Goal: Task Accomplishment & Management: Use online tool/utility

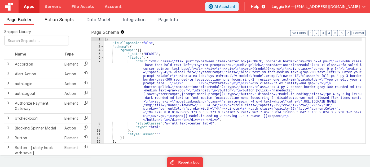
click at [68, 19] on span "Action Scripts" at bounding box center [59, 19] width 29 height 5
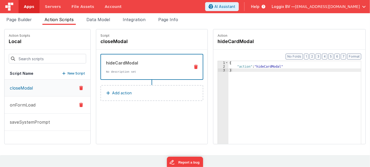
click at [50, 109] on button "onFormLoad" at bounding box center [48, 105] width 86 height 17
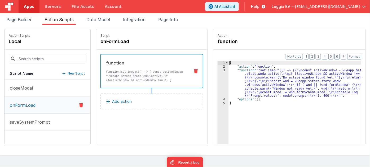
click at [218, 69] on div "3" at bounding box center [223, 83] width 11 height 29
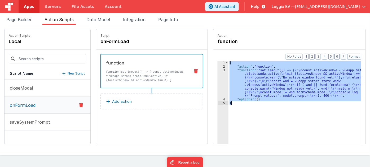
click at [218, 69] on div "3" at bounding box center [223, 83] width 11 height 29
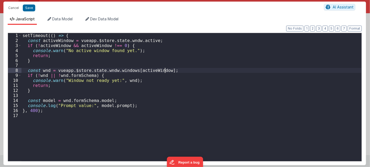
click at [212, 111] on div "setTimeout (( ) => { const activeWindow = vueapp . $store . state . wndw . acti…" at bounding box center [191, 102] width 340 height 138
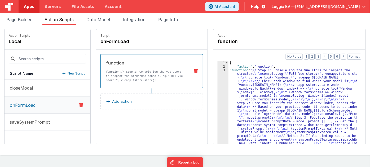
scroll to position [14, 0]
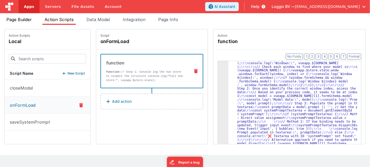
click at [15, 16] on div "Page Builder Action Scripts Data Model Integration Page Info Snippet Library Na…" at bounding box center [185, 84] width 370 height 143
click at [16, 16] on li "Page Builder" at bounding box center [19, 20] width 30 height 8
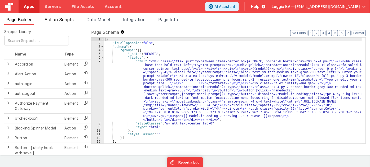
click at [61, 20] on span "Action Scripts" at bounding box center [59, 19] width 29 height 5
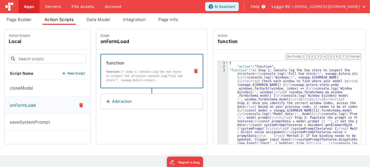
scroll to position [0, 0]
click at [218, 70] on div "3" at bounding box center [223, 120] width 11 height 103
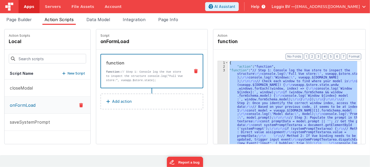
click at [218, 70] on div "3" at bounding box center [223, 120] width 11 height 103
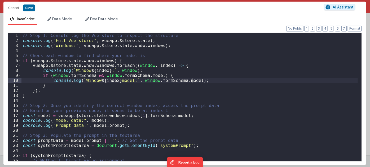
click at [193, 82] on div "// Step 1: Console log the Vue store to inspect the structure console . log ( "…" at bounding box center [189, 102] width 336 height 139
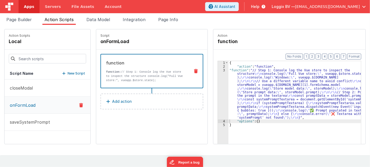
click at [218, 70] on div "3" at bounding box center [223, 94] width 11 height 51
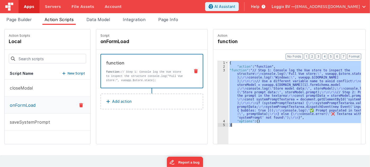
click at [218, 70] on div "3" at bounding box center [223, 94] width 11 height 51
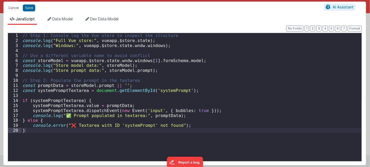
click at [186, 88] on div "// Step 1: Console log the Vue store to inspect the structure console . log ( "…" at bounding box center [191, 102] width 340 height 139
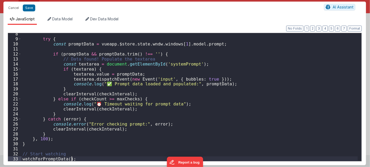
scroll to position [37, 0]
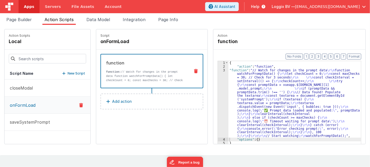
click at [219, 71] on div "3" at bounding box center [223, 104] width 11 height 70
click at [219, 71] on div at bounding box center [185, 83] width 370 height 167
click at [217, 70] on div at bounding box center [185, 83] width 370 height 167
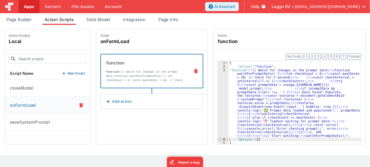
click at [217, 70] on div at bounding box center [185, 83] width 370 height 167
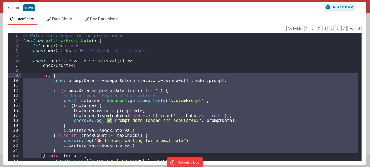
click at [232, 87] on div "// Watch for changes in the prompt data function watchForPromptData ( ) { let c…" at bounding box center [189, 97] width 336 height 128
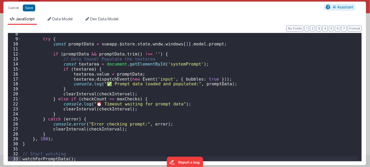
scroll to position [0, 0]
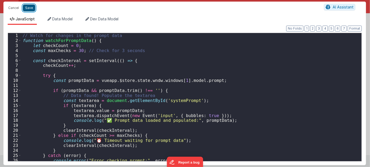
click at [25, 9] on button "Save" at bounding box center [29, 8] width 12 height 7
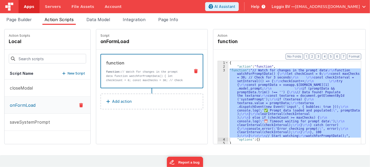
click at [219, 70] on div "3" at bounding box center [223, 104] width 11 height 70
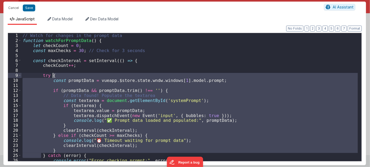
click at [219, 70] on div "// Watch for changes in the prompt data function watchForPromptData ( ) { let c…" at bounding box center [189, 102] width 336 height 139
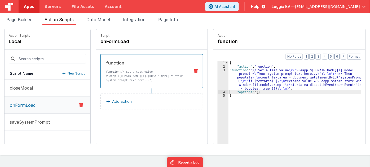
click at [218, 70] on div "3" at bounding box center [223, 80] width 11 height 22
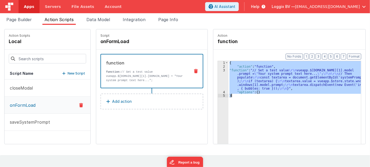
click at [218, 70] on div "3" at bounding box center [223, 80] width 11 height 22
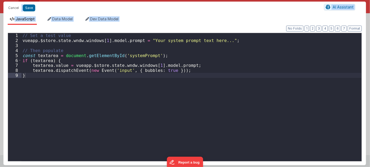
click at [208, 92] on div "// Set a test value vueapp . $store . state . wndw . windows [ 1 ] . model . pr…" at bounding box center [191, 102] width 340 height 139
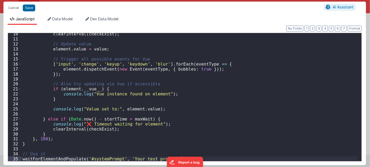
scroll to position [47, 0]
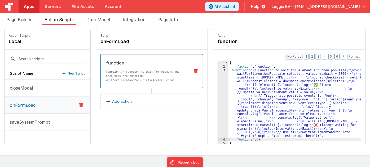
click at [219, 70] on div "3" at bounding box center [223, 104] width 11 height 70
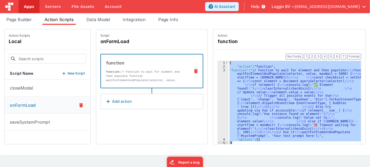
click at [219, 70] on div "3" at bounding box center [223, 104] width 11 height 70
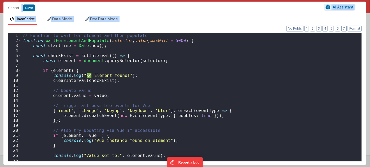
click at [219, 70] on div "// Function to wait for element and then populate function waitForElementAndPop…" at bounding box center [189, 102] width 336 height 139
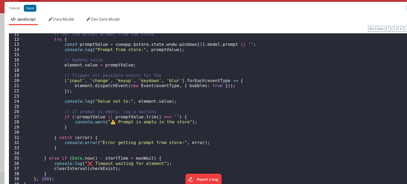
scroll to position [54, 0]
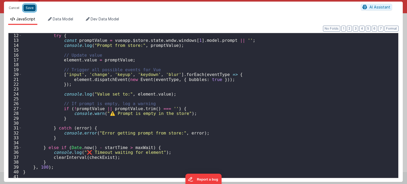
click at [30, 7] on button "Save" at bounding box center [29, 8] width 12 height 7
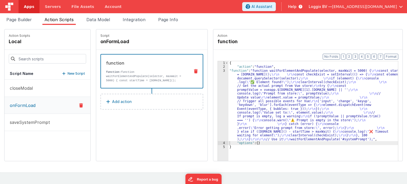
click at [218, 70] on div "3" at bounding box center [223, 105] width 11 height 73
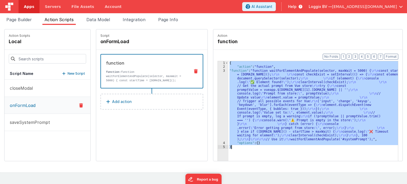
click at [218, 70] on div "3" at bounding box center [223, 105] width 11 height 73
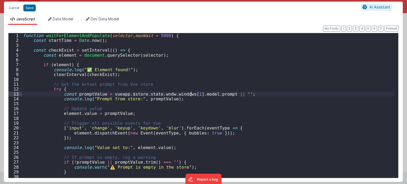
click at [190, 93] on div "function waitForElementAndPopulate ( selector , maxWait = 5000 ) { const startT…" at bounding box center [208, 110] width 372 height 155
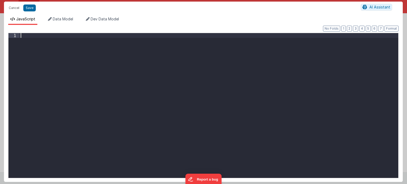
scroll to position [40, 0]
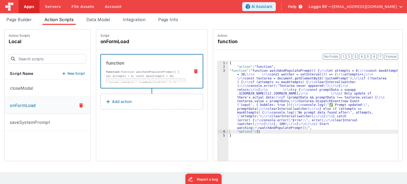
click at [219, 71] on div "3" at bounding box center [223, 99] width 11 height 61
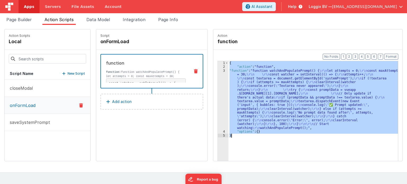
click at [219, 71] on div "3" at bounding box center [223, 99] width 11 height 61
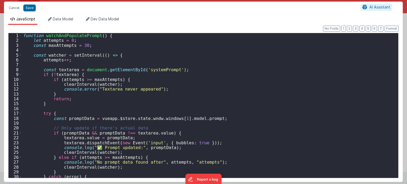
click at [219, 71] on div "function watchAndPopulatePrompt ( ) { let attempts = 0 ; const maxAttempts = 30…" at bounding box center [208, 110] width 372 height 155
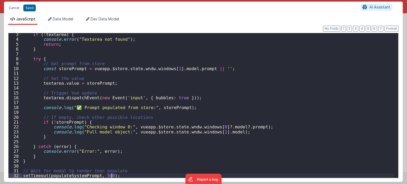
scroll to position [11, 0]
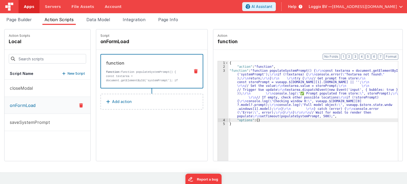
click at [218, 70] on div "3" at bounding box center [223, 94] width 11 height 50
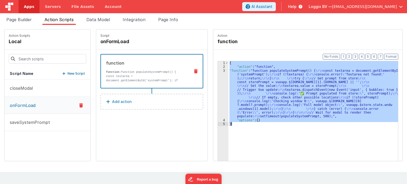
click at [218, 70] on div "3" at bounding box center [223, 94] width 11 height 50
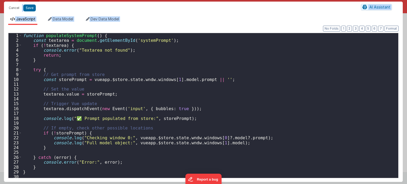
click at [218, 70] on div "function populateSystemPrompt ( ) { const textarea = document . getElementById …" at bounding box center [208, 110] width 372 height 155
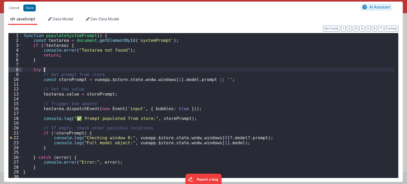
click at [301, 115] on div "function populateSystemPrompt ( ) { const textarea = document . getElementById …" at bounding box center [208, 110] width 372 height 155
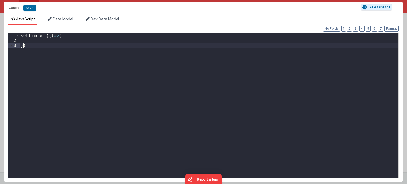
click at [23, 46] on div "setTimeout (( ) => { })" at bounding box center [209, 110] width 379 height 155
click at [28, 40] on div "setTimeout (( ) => { } , 5000 )" at bounding box center [209, 110] width 379 height 155
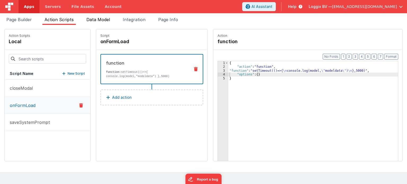
click at [101, 22] on span "Data Model" at bounding box center [98, 19] width 24 height 5
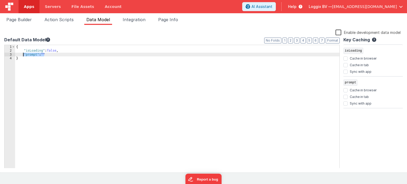
drag, startPoint x: 51, startPoint y: 54, endPoint x: 23, endPoint y: 54, distance: 27.8
click at [23, 54] on div "{ "isLoading" : false , "prompt" : "" }" at bounding box center [177, 110] width 324 height 131
click at [89, 53] on div "{ "isLoading" : false , }" at bounding box center [177, 110] width 324 height 131
click at [82, 50] on div "{ "isLoading" : false , }" at bounding box center [177, 110] width 324 height 131
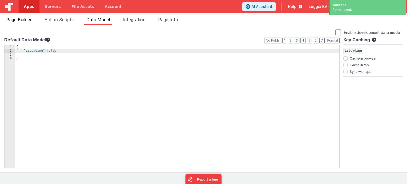
click at [26, 19] on span "Page Builder" at bounding box center [18, 19] width 25 height 5
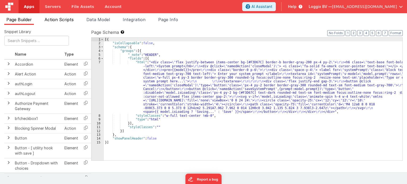
click at [49, 19] on span "Action Scripts" at bounding box center [59, 19] width 29 height 5
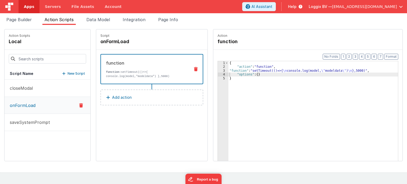
click at [218, 71] on div "3" at bounding box center [223, 71] width 11 height 4
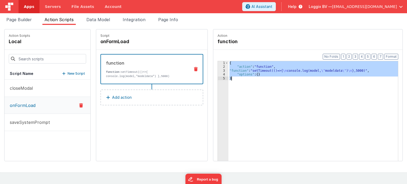
click at [218, 71] on div "3" at bounding box center [223, 71] width 11 height 4
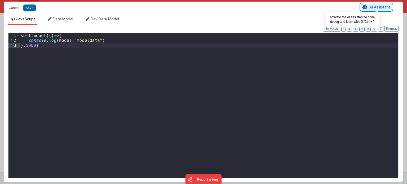
click at [370, 7] on span "AI Assistant" at bounding box center [379, 7] width 21 height 5
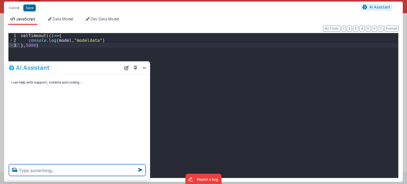
click at [69, 167] on textarea at bounding box center [77, 171] width 137 height 12
type textarea "this is modal , ui"
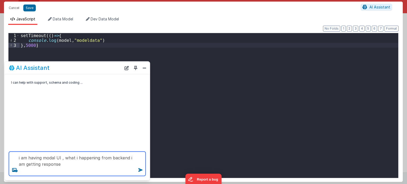
paste textarea "{"isLoading":false,"prompt":"\"Role: Act as a professional, experienced project…"
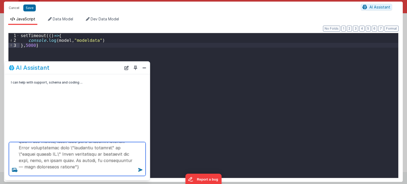
scroll to position [159, 0]
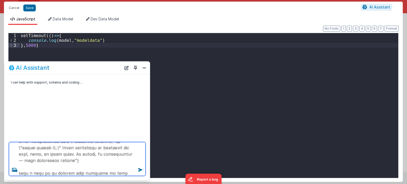
type textarea "i am having modal UI , what i happening from backend i am getting response {"is…"
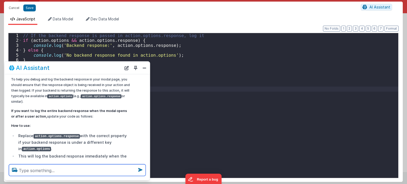
scroll to position [203, 0]
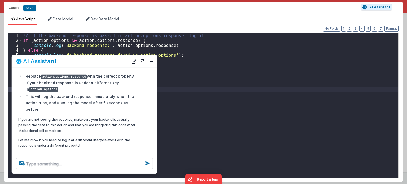
drag, startPoint x: 100, startPoint y: 69, endPoint x: 107, endPoint y: 63, distance: 9.9
click at [107, 63] on div "AI Assistant" at bounding box center [72, 61] width 112 height 6
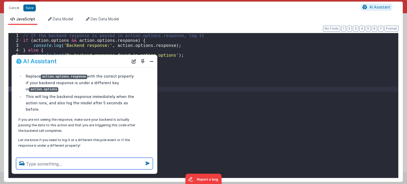
click at [72, 163] on textarea at bounding box center [84, 164] width 137 height 12
type textarea "b"
type textarea "they are directly appending data in my data model"
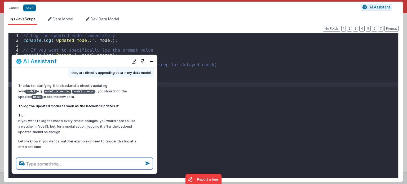
scroll to position [290, 0]
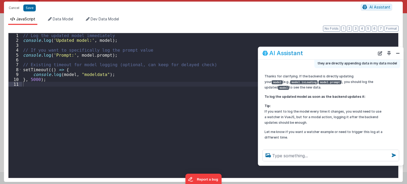
drag, startPoint x: 99, startPoint y: 63, endPoint x: 345, endPoint y: 55, distance: 246.5
click at [345, 55] on div "AI Assistant" at bounding box center [318, 53] width 112 height 6
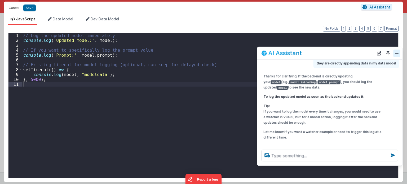
click at [370, 54] on button "Close" at bounding box center [396, 53] width 7 height 7
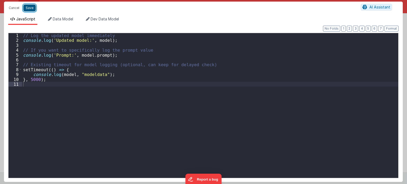
click at [30, 10] on button "Save" at bounding box center [29, 8] width 12 height 7
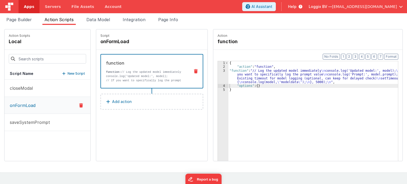
click at [218, 70] on div "3" at bounding box center [223, 76] width 11 height 15
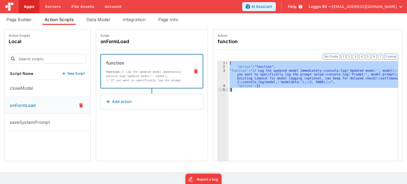
click at [218, 70] on div "3" at bounding box center [223, 76] width 11 height 15
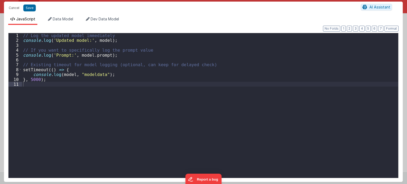
click at [198, 107] on div "// Log the updated model immediately console . log ( 'Updated model:' , model )…" at bounding box center [210, 110] width 376 height 155
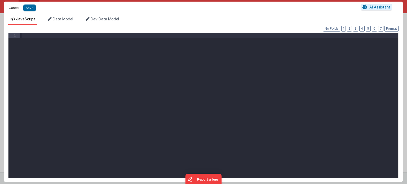
click at [13, 9] on button "Cancel" at bounding box center [14, 7] width 16 height 7
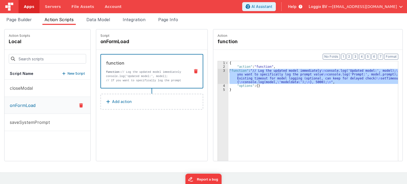
click at [218, 71] on div "3" at bounding box center [223, 76] width 11 height 15
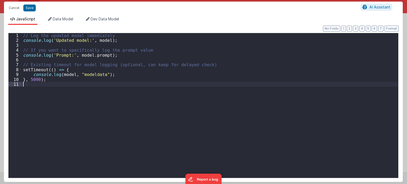
click at [105, 98] on div "// Log the updated model immediately console . log ( 'Updated model:' , model )…" at bounding box center [210, 110] width 376 height 155
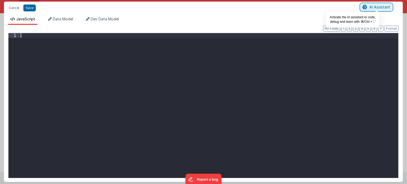
click at [370, 7] on span "AI Assistant" at bounding box center [379, 7] width 21 height 5
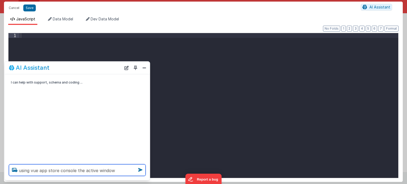
type textarea "using vue app store console the active window"
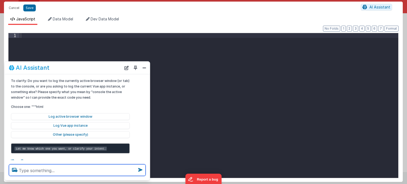
scroll to position [38, 0]
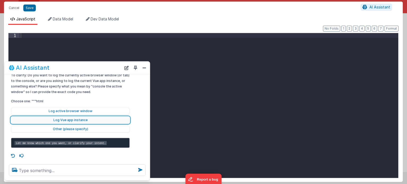
click at [84, 117] on button "Log Vue app instance" at bounding box center [70, 120] width 119 height 7
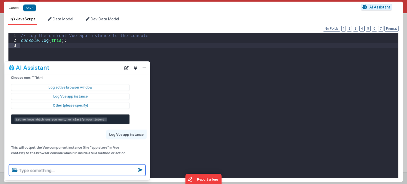
scroll to position [69, 0]
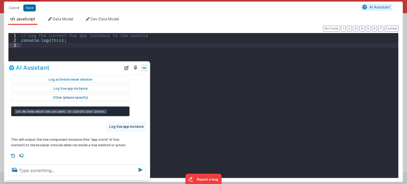
click at [142, 68] on button "Close" at bounding box center [144, 67] width 7 height 7
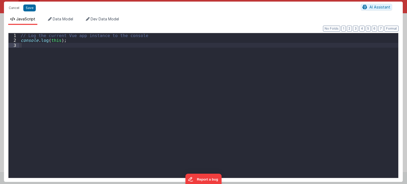
click at [79, 43] on div "// Log the current Vue app instance to the console console . log ( this ) ;" at bounding box center [209, 110] width 379 height 155
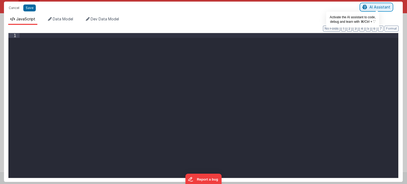
click at [370, 7] on span "AI Assistant" at bounding box center [379, 7] width 21 height 5
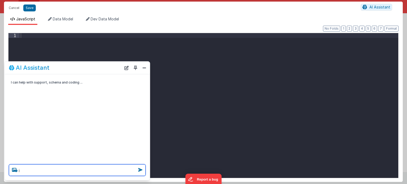
type textarea "i"
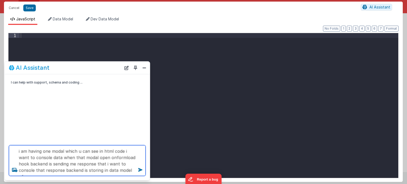
scroll to position [0, 0]
type textarea "i am having one modal which u can see in html code i want to console data when …"
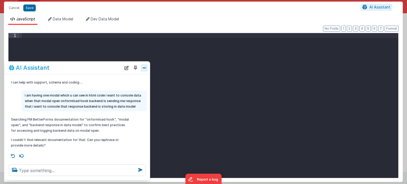
click at [143, 69] on button "Close" at bounding box center [144, 67] width 7 height 7
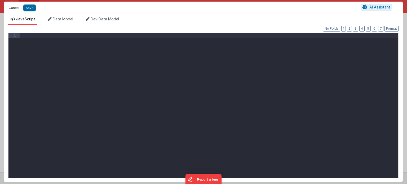
click at [15, 7] on button "Cancel" at bounding box center [14, 7] width 16 height 7
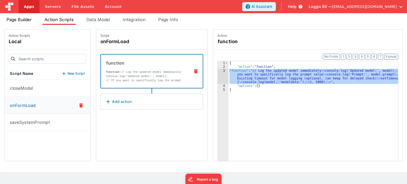
click at [18, 20] on span "Page Builder" at bounding box center [18, 19] width 25 height 5
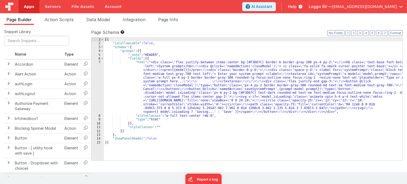
click at [100, 61] on div "7" at bounding box center [97, 87] width 12 height 54
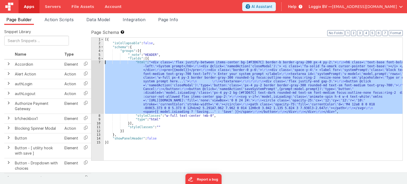
click at [100, 61] on div "7" at bounding box center [97, 87] width 12 height 54
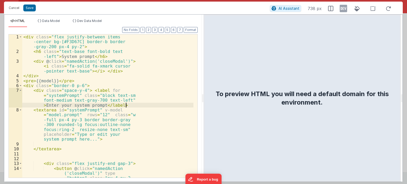
click at [128, 105] on div "< div class = "flex justify-between items -center bg-[#F3D67C] border-b border …" at bounding box center [107, 129] width 171 height 190
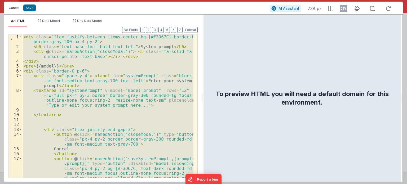
click at [12, 9] on button "Cancel" at bounding box center [14, 7] width 16 height 7
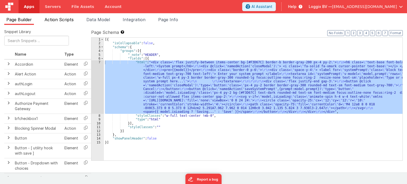
click at [58, 21] on span "Action Scripts" at bounding box center [59, 19] width 29 height 5
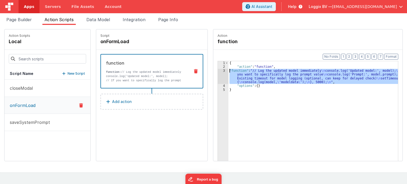
click at [218, 70] on div "3" at bounding box center [223, 76] width 11 height 15
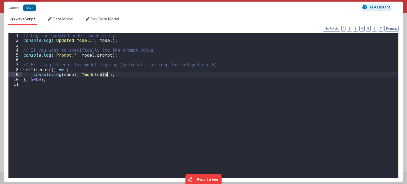
click at [218, 70] on div "// Log the updated model immediately console . log ( 'Updated model:' , model )…" at bounding box center [210, 110] width 376 height 155
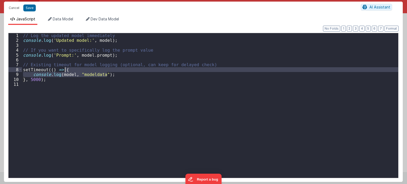
click at [218, 70] on div "// Log the updated model immediately console . log ( 'Updated model:' , model )…" at bounding box center [210, 105] width 376 height 145
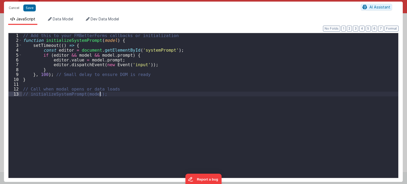
click at [41, 73] on div "// Add this to your FMBetterForms callbacks or initialization function initiali…" at bounding box center [210, 110] width 376 height 155
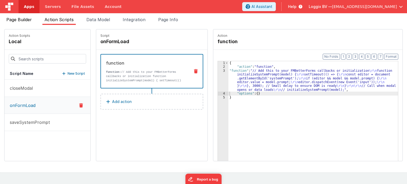
click at [22, 18] on span "Page Builder" at bounding box center [18, 19] width 25 height 5
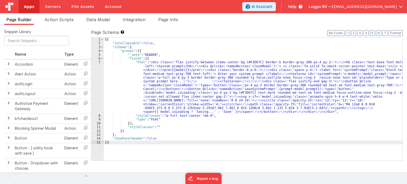
click at [29, 9] on span "Apps" at bounding box center [29, 6] width 10 height 5
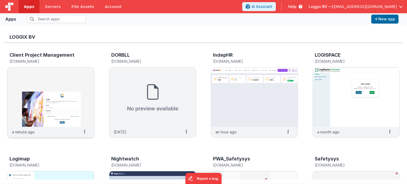
click at [71, 96] on img at bounding box center [51, 97] width 86 height 59
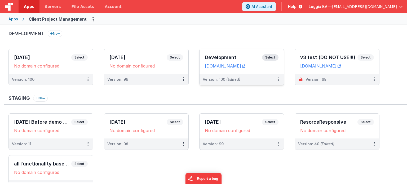
click at [276, 57] on span "Select" at bounding box center [270, 57] width 16 height 6
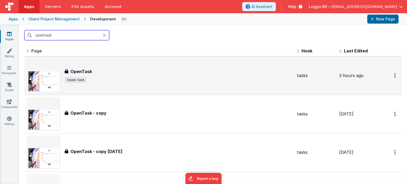
type input "opentask"
click at [154, 66] on div "OpenTask OpenTask /open-task" at bounding box center [159, 76] width 266 height 34
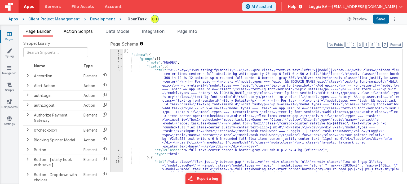
click at [81, 35] on li "Action Scripts" at bounding box center [77, 32] width 33 height 8
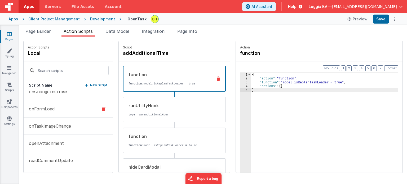
click at [61, 107] on button "onFormLoad" at bounding box center [68, 108] width 89 height 17
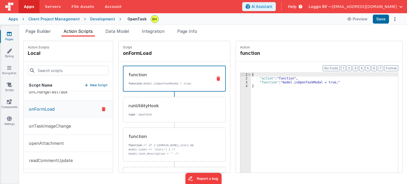
scroll to position [318, 0]
click at [186, 145] on p "function: // if (![DOMAIN_NAME]_story && model.types == 'story') { // model.tas…" at bounding box center [168, 153] width 80 height 21
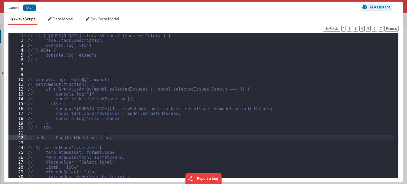
click at [149, 135] on div "// if (![DOMAIN_NAME]_story && model.types == 'story') { // model.task.descript…" at bounding box center [211, 110] width 368 height 154
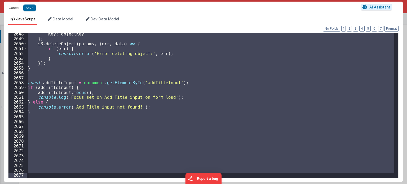
scroll to position [8535, 0]
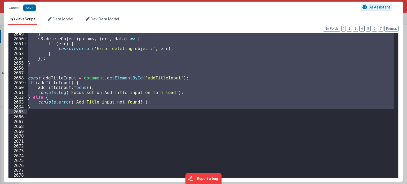
drag, startPoint x: 31, startPoint y: 105, endPoint x: 43, endPoint y: 111, distance: 13.7
click at [43, 111] on div "} ; s3 . deleteObject ( params , ( err , data ) => { if ( err ) { console . err…" at bounding box center [211, 109] width 368 height 154
click at [148, 118] on div "} ; s3 . deleteObject ( params , ( err , data ) => { if ( err ) { console . err…" at bounding box center [211, 109] width 368 height 154
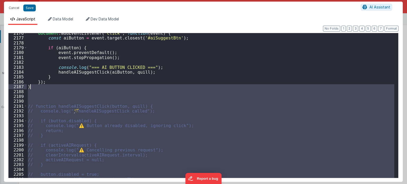
scroll to position [7060, 0]
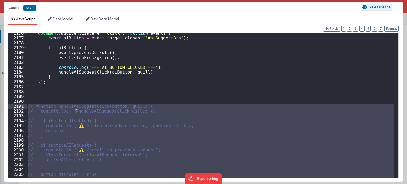
drag, startPoint x: 45, startPoint y: 100, endPoint x: 27, endPoint y: 106, distance: 18.6
click at [27, 106] on div "document . addEventListener ( 'click' , function ( event ) { const aiButton = e…" at bounding box center [211, 108] width 368 height 154
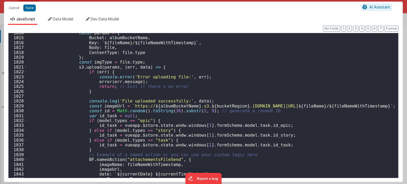
scroll to position [6151, 0]
drag, startPoint x: 115, startPoint y: 125, endPoint x: 161, endPoint y: 127, distance: 45.3
click at [161, 127] on div "const params = { Bucket : albumBucketName , Key : ` ${ fileName } / ${ fileName…" at bounding box center [211, 107] width 368 height 154
click at [12, 7] on button "Cancel" at bounding box center [14, 7] width 16 height 7
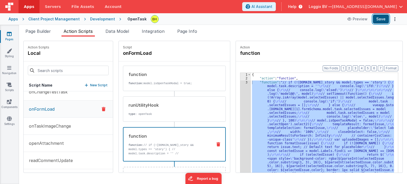
click at [379, 16] on button "Save" at bounding box center [381, 19] width 16 height 9
drag, startPoint x: 35, startPoint y: 32, endPoint x: 38, endPoint y: 33, distance: 2.7
click at [35, 32] on span "Page Builder" at bounding box center [37, 31] width 25 height 5
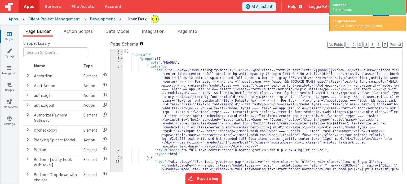
click at [7, 36] on icon at bounding box center [9, 33] width 5 height 5
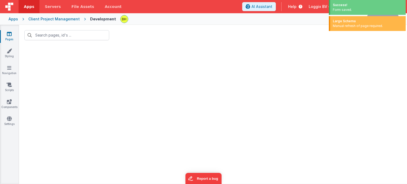
type input "opentask"
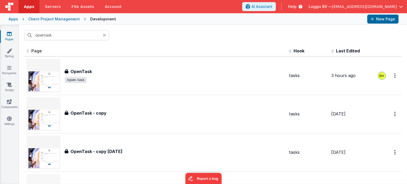
click at [105, 35] on icon at bounding box center [104, 35] width 3 height 4
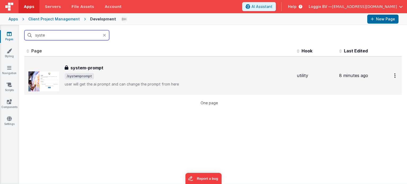
type input "syste"
click at [126, 65] on div "system-prompt" at bounding box center [179, 68] width 228 height 6
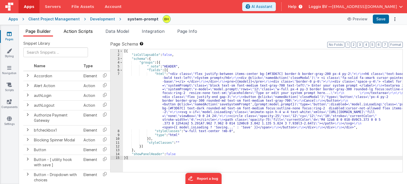
click at [88, 30] on span "Action Scripts" at bounding box center [78, 31] width 29 height 5
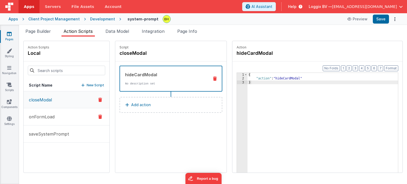
click at [53, 121] on button "onFormLoad" at bounding box center [67, 116] width 86 height 17
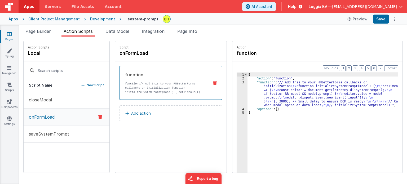
click at [238, 83] on div "3" at bounding box center [242, 94] width 11 height 27
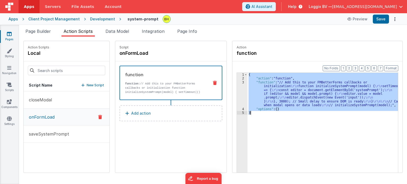
click at [238, 83] on div "3" at bounding box center [242, 94] width 11 height 27
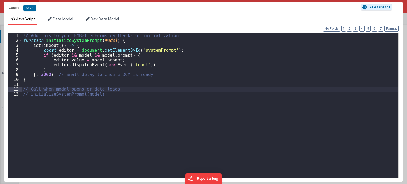
click at [228, 89] on div "// Add this to your FMBetterForms callbacks or initialization function initiali…" at bounding box center [210, 110] width 376 height 155
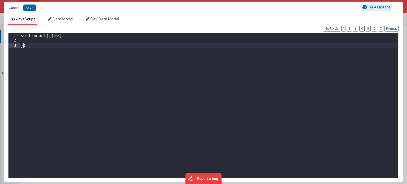
click at [23, 45] on div "setTimeout (( ) => { })" at bounding box center [209, 110] width 379 height 155
click at [33, 41] on div "setTimeout (( ) => { } , 5000 )" at bounding box center [209, 110] width 379 height 155
click at [40, 47] on div "setTimeout (( ) => { console . log ( vueapp . $store . state ) } , 5000 )" at bounding box center [209, 110] width 379 height 155
click at [30, 9] on button "Save" at bounding box center [29, 8] width 12 height 7
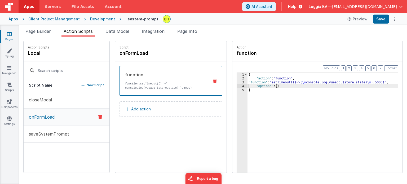
click at [237, 81] on div "3" at bounding box center [242, 83] width 11 height 4
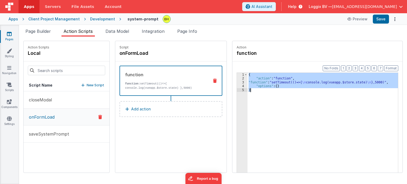
click at [237, 81] on div "3" at bounding box center [242, 83] width 11 height 4
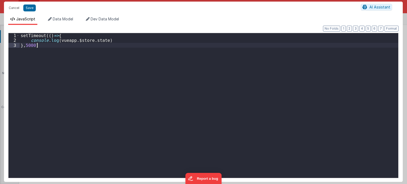
click at [237, 81] on div "setTimeout (( ) => { console . log ( vueapp . $store . state ) } , 5000 )" at bounding box center [209, 110] width 379 height 155
click at [109, 40] on div "setTimeout (( ) => { console . log ( vueapp . $store . state ) } , 5000 )" at bounding box center [209, 110] width 379 height 155
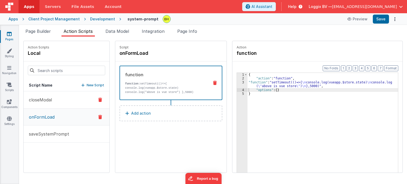
click at [44, 101] on p "closeModal" at bounding box center [39, 100] width 26 height 6
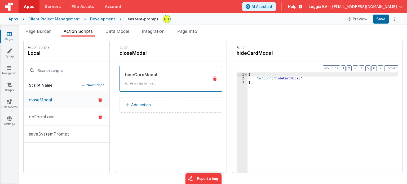
click at [46, 118] on p "onFormLoad" at bounding box center [40, 117] width 29 height 6
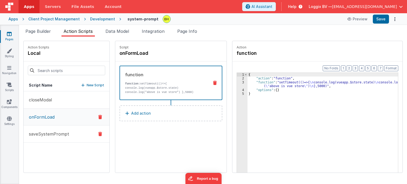
click at [42, 131] on p "saveSystemPrompt" at bounding box center [47, 134] width 43 height 6
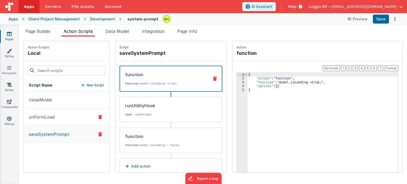
click at [47, 120] on button "onFormLoad" at bounding box center [67, 117] width 86 height 17
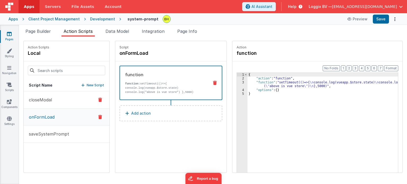
click at [48, 99] on p "closeModal" at bounding box center [39, 100] width 26 height 6
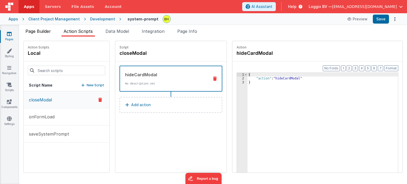
click at [43, 34] on li "Page Builder" at bounding box center [38, 32] width 30 height 8
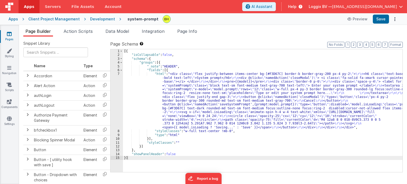
click at [99, 20] on div "Development" at bounding box center [102, 18] width 25 height 5
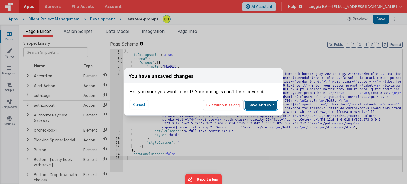
click at [250, 107] on button "Save and exit" at bounding box center [261, 105] width 33 height 9
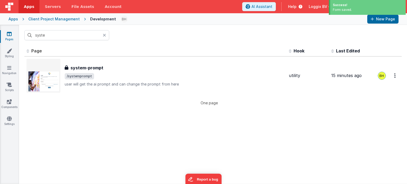
click at [103, 37] on icon at bounding box center [104, 35] width 3 height 4
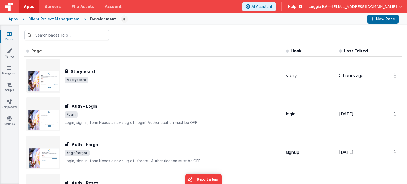
click at [176, 44] on div at bounding box center [213, 35] width 388 height 21
click at [69, 36] on input "text" at bounding box center [66, 35] width 85 height 10
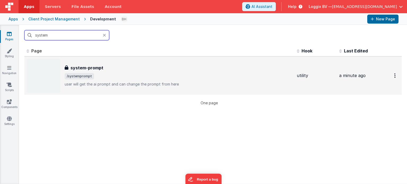
type input "system"
click at [108, 71] on div "system-prompt system-prompt /systemprompt user will get the ai prompt and can c…" at bounding box center [179, 76] width 228 height 22
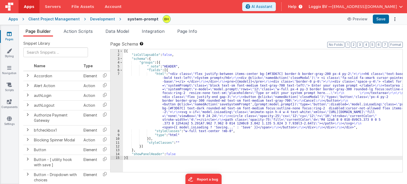
click at [79, 30] on span "Action Scripts" at bounding box center [78, 31] width 29 height 5
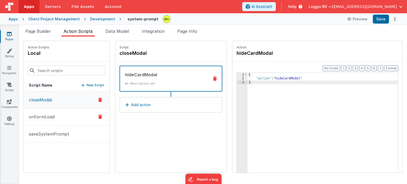
click at [63, 122] on button "onFormLoad" at bounding box center [67, 116] width 86 height 17
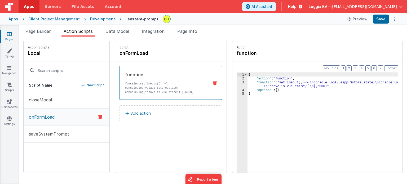
click at [237, 82] on div "3" at bounding box center [242, 85] width 11 height 8
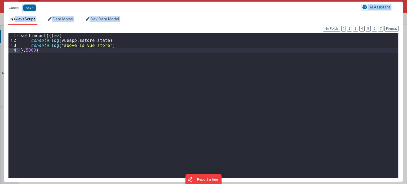
click at [26, 49] on div "setTimeout (( ) => { console . log ( vueapp . $store . state ) console . log ( …" at bounding box center [209, 110] width 379 height 155
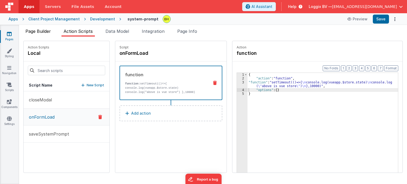
click at [40, 33] on span "Page Builder" at bounding box center [37, 31] width 25 height 5
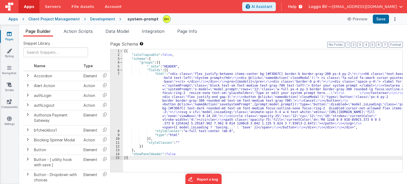
click at [119, 74] on div "7" at bounding box center [116, 100] width 12 height 57
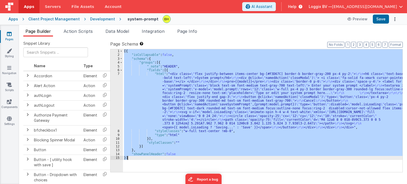
click at [119, 74] on div "7" at bounding box center [116, 100] width 12 height 57
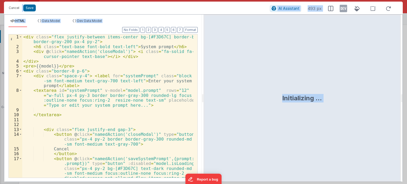
click at [155, 121] on div "< div class = "flex justify-between items-center bg-[#F3D67C] border-b border-g…" at bounding box center [107, 118] width 171 height 168
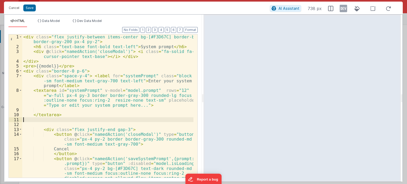
click at [82, 118] on div "< div class = "flex justify-between items-center bg-[#F3D67C] border-b border-g…" at bounding box center [107, 118] width 171 height 168
click at [55, 64] on div "< div class = "flex justify-between items-center bg-[#F3D67C] border-b border-g…" at bounding box center [107, 118] width 171 height 168
click at [49, 87] on div "< div class = "flex justify-between items-center bg-[#F3D67C] border-b border-g…" at bounding box center [107, 118] width 171 height 168
click at [61, 118] on div "< div class = "flex justify-between items-center bg-[#F3D67C] border-b border-g…" at bounding box center [107, 118] width 171 height 168
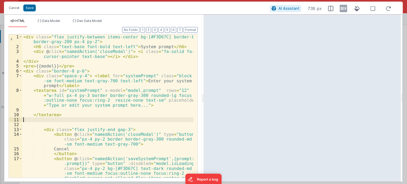
click at [74, 115] on div "< div class = "flex justify-between items-center bg-[#F3D67C] border-b border-g…" at bounding box center [107, 118] width 171 height 168
click at [13, 11] on button "Cancel" at bounding box center [14, 7] width 16 height 7
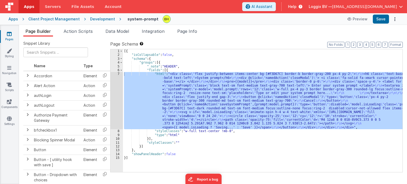
click at [27, 9] on span "Apps" at bounding box center [29, 6] width 10 height 5
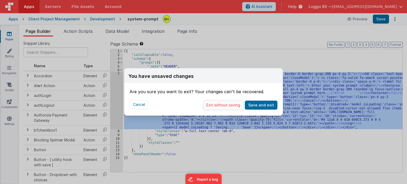
click at [230, 105] on button "Exit without saving" at bounding box center [223, 105] width 41 height 10
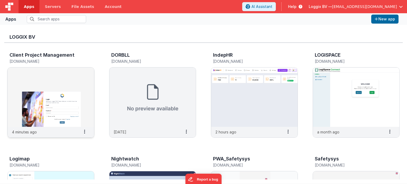
click at [74, 86] on img at bounding box center [51, 97] width 86 height 59
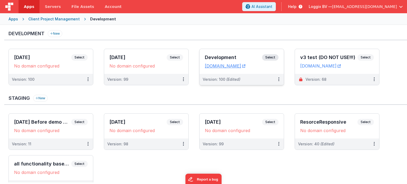
click at [265, 57] on span "Select" at bounding box center [270, 57] width 16 height 6
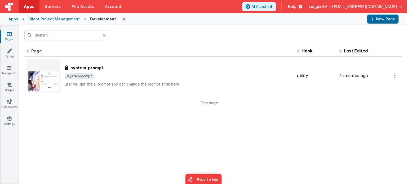
click at [105, 35] on icon at bounding box center [104, 35] width 3 height 4
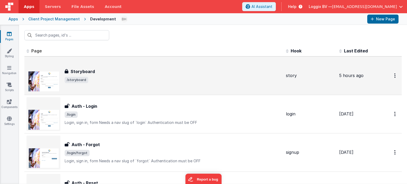
click at [130, 78] on span "/storyboard" at bounding box center [173, 80] width 217 height 6
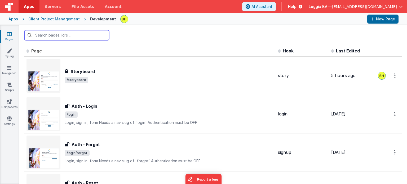
click at [78, 38] on input "text" at bounding box center [66, 35] width 85 height 10
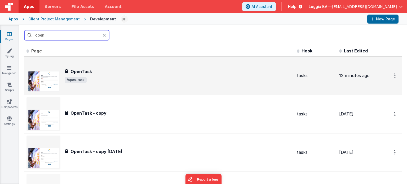
type input "open"
click at [122, 72] on div "OpenTask" at bounding box center [179, 71] width 228 height 6
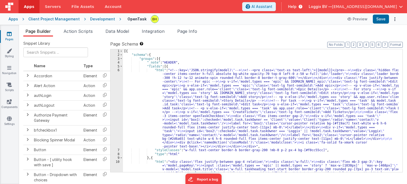
click at [118, 71] on div "6" at bounding box center [116, 108] width 12 height 80
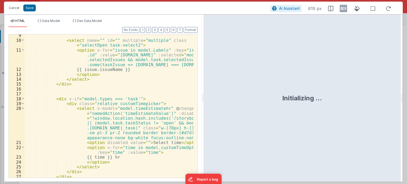
scroll to position [143, 0]
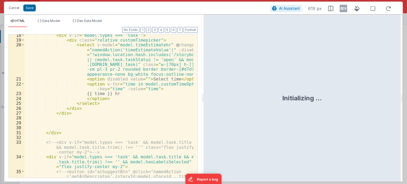
click at [160, 102] on div "< div v-if = "model.types === 'task'" > < div class = "relative customTimepicke…" at bounding box center [109, 129] width 169 height 192
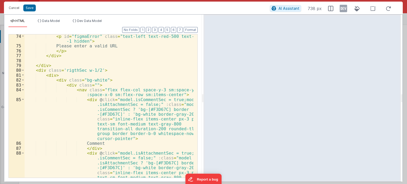
scroll to position [477, 0]
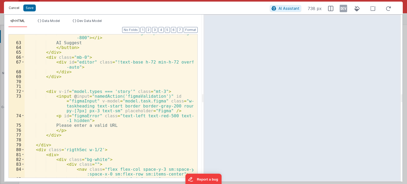
click at [16, 8] on button "Cancel" at bounding box center [14, 7] width 16 height 7
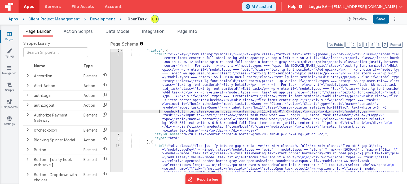
scroll to position [0, 0]
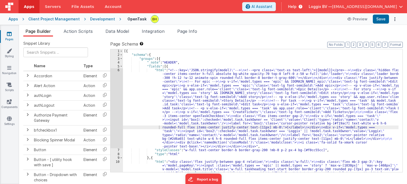
click at [13, 20] on div "Apps" at bounding box center [13, 18] width 10 height 5
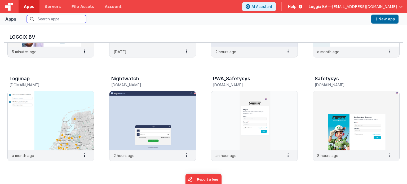
scroll to position [79, 0]
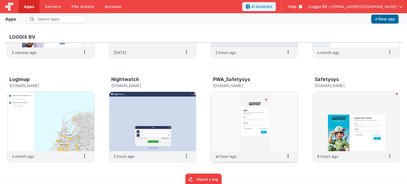
click at [270, 113] on img at bounding box center [254, 121] width 86 height 59
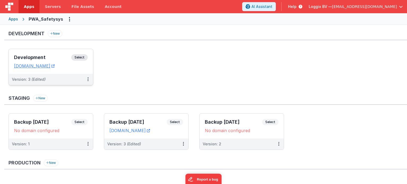
click at [85, 56] on span "Select" at bounding box center [79, 57] width 16 height 6
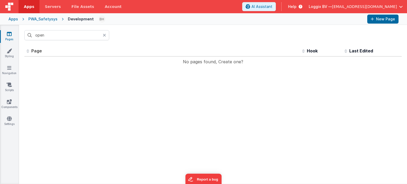
click at [104, 35] on icon at bounding box center [104, 35] width 3 height 4
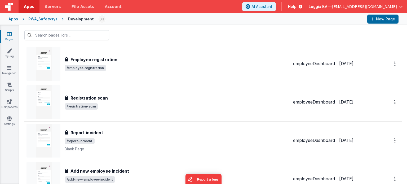
scroll to position [318, 0]
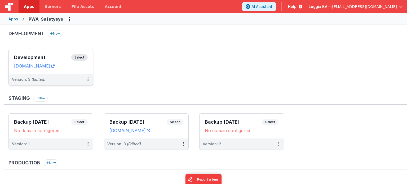
click at [79, 52] on div "Development Select URLs [DOMAIN_NAME]" at bounding box center [51, 61] width 84 height 25
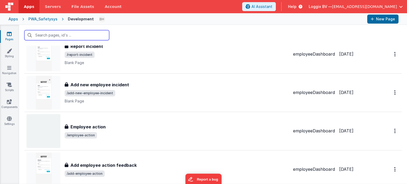
scroll to position [397, 0]
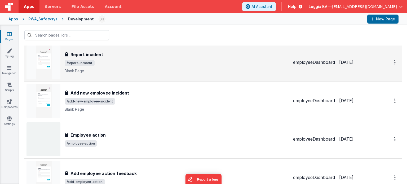
click at [172, 66] on div "Report incident Report incident /report-incident Blank Page" at bounding box center [177, 62] width 224 height 22
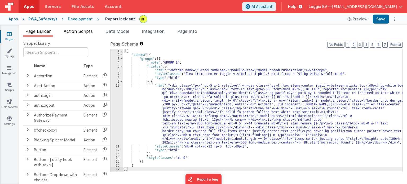
click at [88, 34] on li "Action Scripts" at bounding box center [77, 32] width 33 height 8
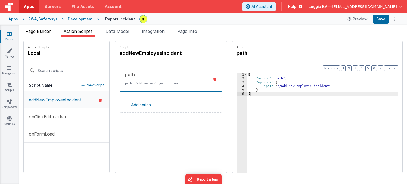
click at [47, 33] on span "Page Builder" at bounding box center [37, 31] width 25 height 5
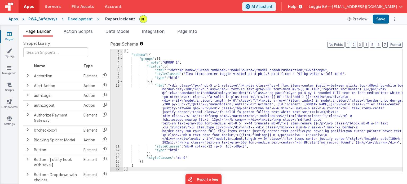
click at [7, 35] on icon at bounding box center [9, 33] width 5 height 5
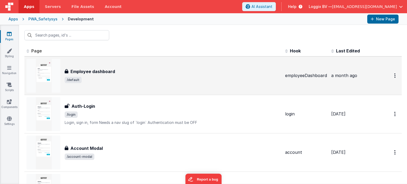
click at [130, 86] on div "Employee dashboard Employee dashboard /default" at bounding box center [153, 76] width 254 height 34
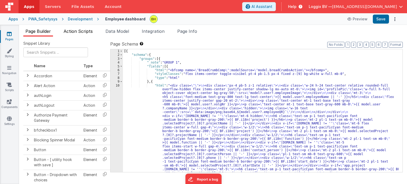
click at [69, 33] on span "Action Scripts" at bounding box center [78, 31] width 29 height 5
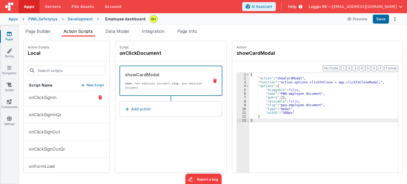
scroll to position [42, 0]
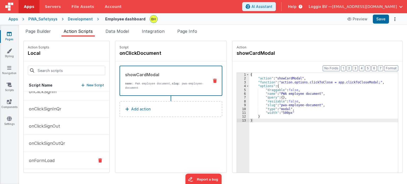
click at [61, 158] on button "onFormLoad" at bounding box center [67, 160] width 86 height 17
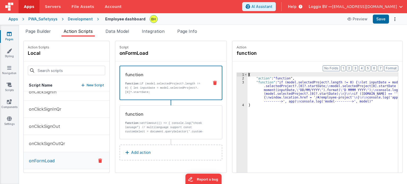
click at [238, 81] on div "3" at bounding box center [242, 92] width 11 height 23
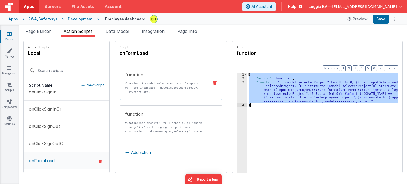
click at [238, 81] on div "3" at bounding box center [242, 92] width 11 height 23
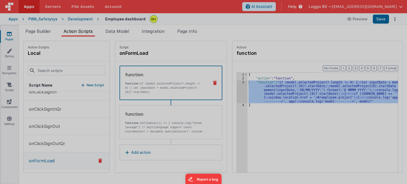
click at [238, 81] on div "if ( model . selectedProject ?. length != 0 ) { let inputDate = model . selecte…" at bounding box center [210, 105] width 376 height 155
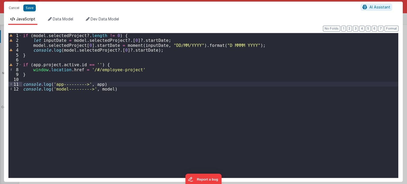
click at [165, 114] on div "if ( model . selectedProject ?. length != 0 ) { let inputDate = model . selecte…" at bounding box center [210, 110] width 376 height 155
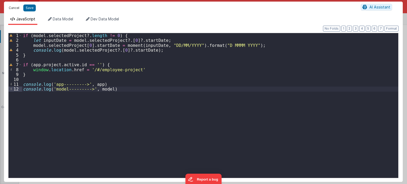
click at [14, 9] on button "Cancel" at bounding box center [14, 7] width 16 height 7
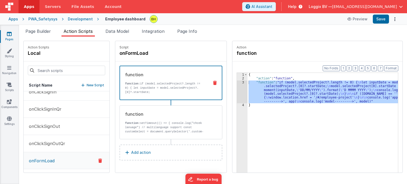
click at [6, 38] on link "Pages" at bounding box center [9, 36] width 19 height 11
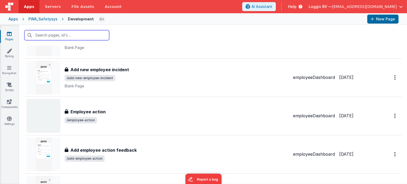
scroll to position [424, 0]
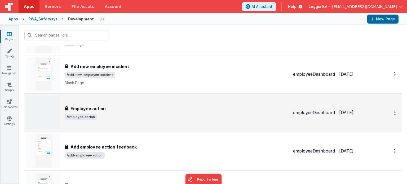
click at [134, 118] on span "/employee-action" at bounding box center [177, 117] width 224 height 6
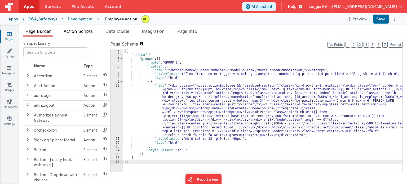
click at [73, 35] on li "Action Scripts" at bounding box center [77, 32] width 33 height 8
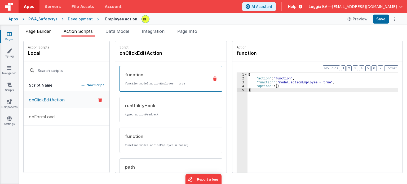
click at [45, 35] on li "Page Builder" at bounding box center [38, 32] width 30 height 8
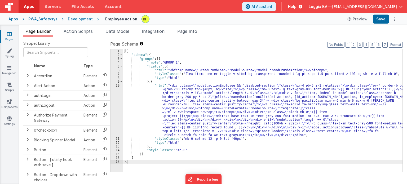
click at [7, 35] on icon at bounding box center [9, 33] width 5 height 5
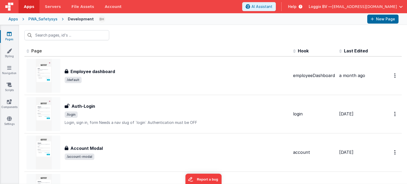
click at [15, 18] on div "Apps" at bounding box center [13, 18] width 10 height 5
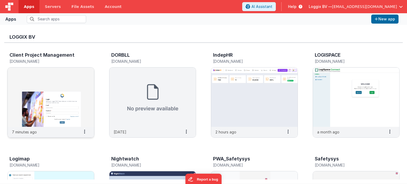
click at [74, 110] on img at bounding box center [51, 97] width 86 height 59
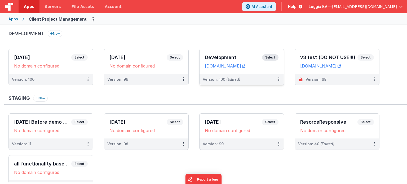
click at [271, 55] on span "Select" at bounding box center [270, 57] width 16 height 6
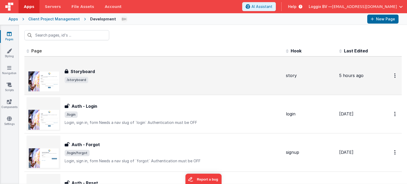
click at [131, 75] on div "Storyboard Storyboard /storyboard" at bounding box center [173, 75] width 217 height 15
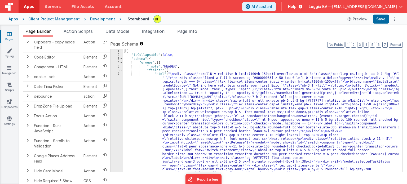
scroll to position [106, 0]
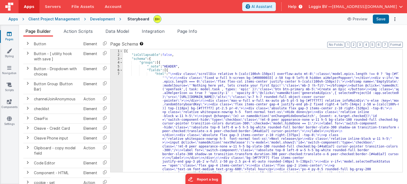
click at [8, 41] on link "Pages" at bounding box center [9, 36] width 19 height 11
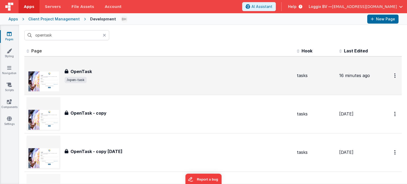
type input "opentask"
click at [166, 73] on div "OpenTask" at bounding box center [179, 71] width 228 height 6
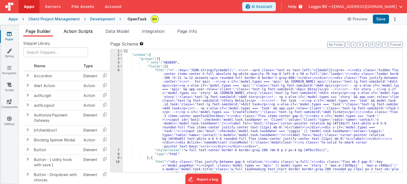
click at [86, 30] on span "Action Scripts" at bounding box center [78, 31] width 29 height 5
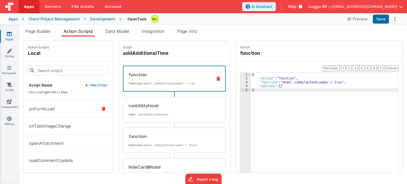
click at [47, 106] on p "onFormLoad" at bounding box center [40, 109] width 29 height 6
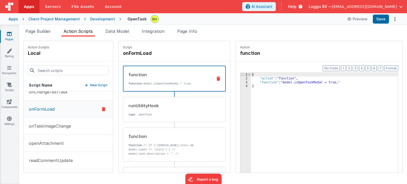
scroll to position [318, 0]
click at [174, 144] on p "function: // if (![DOMAIN_NAME]_story && model.types == 'story') { // model.tas…" at bounding box center [168, 153] width 80 height 21
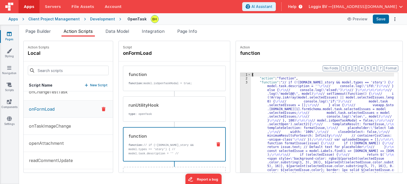
click at [244, 81] on div at bounding box center [203, 92] width 407 height 184
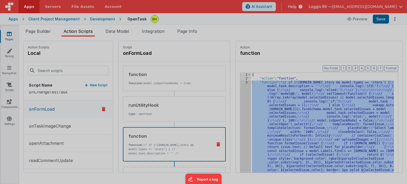
click at [244, 81] on div at bounding box center [203, 92] width 407 height 184
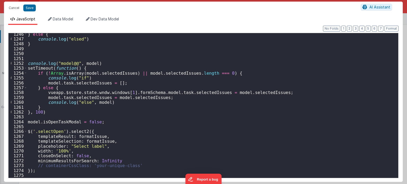
scroll to position [4049, 0]
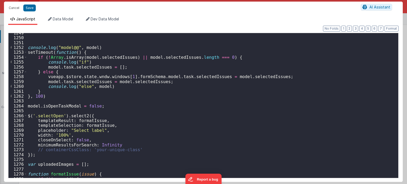
click at [46, 76] on div "console . log ( "model@@" , model ) setTimeout ( function ( ) { if ( ! [GEOGRAP…" at bounding box center [211, 107] width 368 height 155
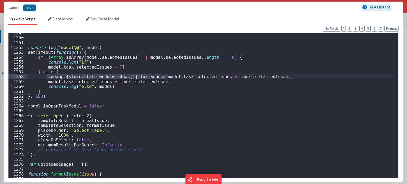
drag, startPoint x: 46, startPoint y: 76, endPoint x: 169, endPoint y: 76, distance: 122.4
click at [169, 76] on div "console . log ( "model@@" , model ) setTimeout ( function ( ) { if ( ! [GEOGRAP…" at bounding box center [211, 107] width 368 height 155
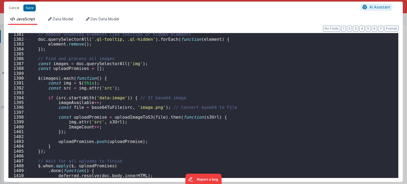
scroll to position [4490, 0]
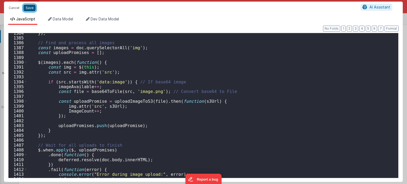
click at [32, 10] on button "Save" at bounding box center [29, 8] width 12 height 7
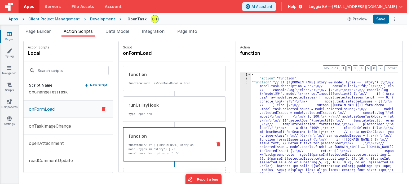
click at [10, 34] on icon at bounding box center [9, 33] width 5 height 5
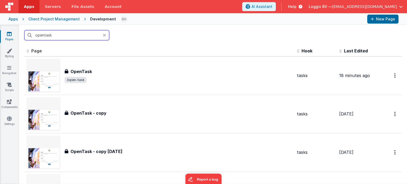
click at [79, 37] on input "opentask" at bounding box center [66, 35] width 85 height 10
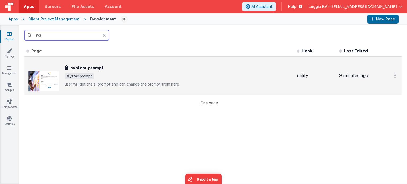
type input "sys"
click at [177, 87] on div "system-prompt system-prompt /systemprompt user will get the ai prompt and can c…" at bounding box center [159, 76] width 266 height 34
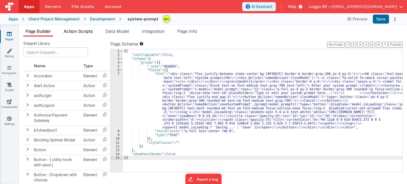
click at [91, 33] on span "Action Scripts" at bounding box center [78, 31] width 29 height 5
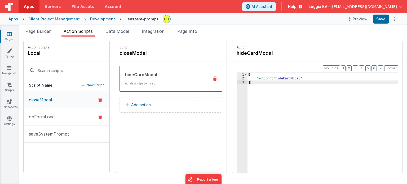
click at [78, 115] on button "onFormLoad" at bounding box center [67, 116] width 86 height 17
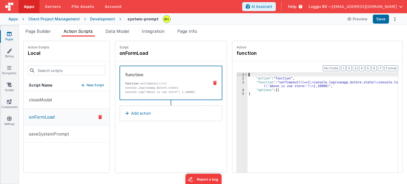
click at [237, 82] on div "3" at bounding box center [242, 85] width 11 height 8
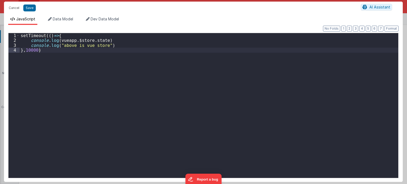
click at [146, 88] on div "setTimeout (( ) => { console . log ( vueapp . $store . state ) console . log ( …" at bounding box center [209, 110] width 379 height 155
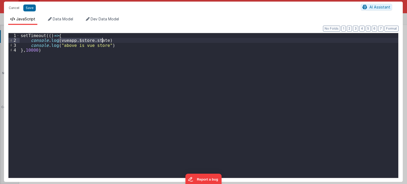
drag, startPoint x: 58, startPoint y: 39, endPoint x: 102, endPoint y: 39, distance: 44.0
click at [102, 39] on div "setTimeout (( ) => { console . log ( vueapp . $store . state ) console . log ( …" at bounding box center [209, 110] width 379 height 155
click at [29, 48] on div "setTimeout (( ) => { console . log ( vueapp . $store . state . wndw . windows […" at bounding box center [209, 110] width 379 height 155
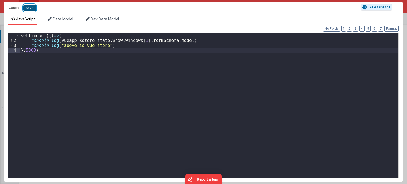
click at [30, 6] on button "Save" at bounding box center [29, 8] width 12 height 7
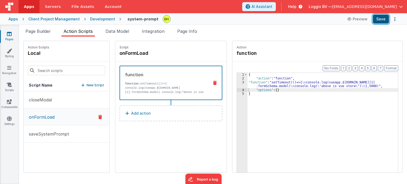
click at [386, 20] on button "Save" at bounding box center [381, 19] width 16 height 9
click at [237, 81] on div "3" at bounding box center [242, 85] width 11 height 8
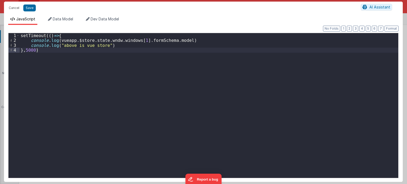
click at [118, 46] on div "setTimeout (( ) => { console . log ( vueapp . $store . state . wndw . windows […" at bounding box center [209, 110] width 379 height 155
click at [70, 52] on div "setTimeout (( ) => { console . log ( vueapp . $store . state . wndw . windows […" at bounding box center [209, 110] width 379 height 155
click at [30, 7] on button "Save" at bounding box center [29, 8] width 12 height 7
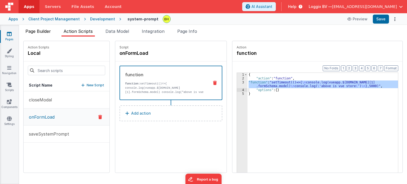
click at [48, 30] on span "Page Builder" at bounding box center [37, 31] width 25 height 5
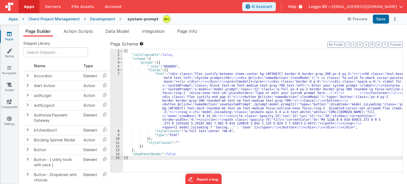
click at [135, 165] on div "[{ "isCollapsable" : false , "schema" : { "groups" : [{ "_note" : "HEADER" , "f…" at bounding box center [262, 114] width 279 height 131
click at [130, 164] on div "[{ "isCollapsable" : false , "schema" : { "groups" : [{ "_note" : "HEADER" , "f…" at bounding box center [262, 114] width 279 height 131
click at [131, 160] on div "[{ "isCollapsable" : false , "schema" : { "groups" : [{ "_note" : "HEADER" , "f…" at bounding box center [262, 114] width 279 height 131
click at [76, 33] on span "Action Scripts" at bounding box center [78, 31] width 29 height 5
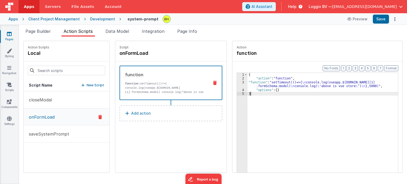
click at [264, 96] on div "{ "action" : "function" , "function" : "setTimeout(()=>{ \n console.log(vueapp.…" at bounding box center [325, 135] width 156 height 124
click at [237, 81] on div "3" at bounding box center [242, 85] width 11 height 8
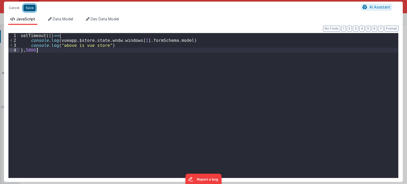
click at [30, 7] on button "Save" at bounding box center [29, 8] width 12 height 7
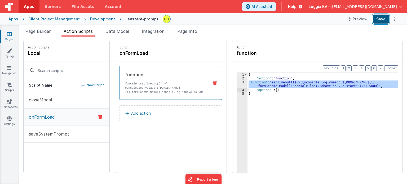
click at [381, 20] on button "Save" at bounding box center [381, 19] width 16 height 9
click at [163, 114] on button "Add action" at bounding box center [170, 113] width 103 height 16
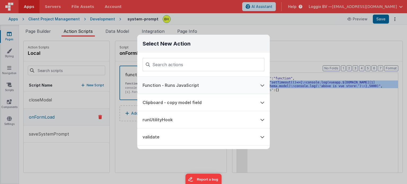
click at [165, 84] on button "Function - Runs JavaScript" at bounding box center [196, 85] width 118 height 17
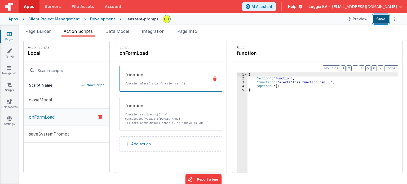
click at [383, 18] on button "Save" at bounding box center [381, 19] width 16 height 9
click at [175, 118] on p "function: setTimeout(()=>{ console.log(vueapp.$[DOMAIN_NAME][1].formSchema.mode…" at bounding box center [165, 121] width 80 height 17
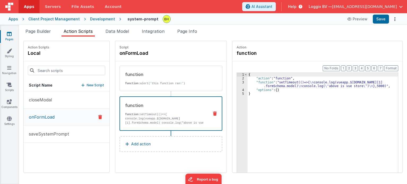
click at [237, 82] on div "3" at bounding box center [242, 85] width 11 height 8
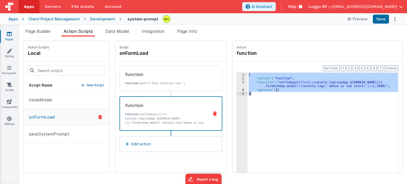
click at [237, 82] on div "3" at bounding box center [242, 85] width 11 height 8
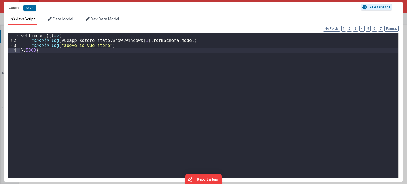
click at [71, 55] on div "setTimeout (( ) => { console . log ( vueapp . $store . state . wndw . windows […" at bounding box center [209, 110] width 379 height 155
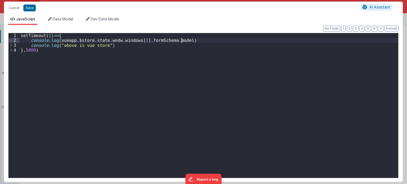
click at [198, 40] on div "setTimeout (( ) => { console . log ( vueapp . $store . state . wndw . windows […" at bounding box center [209, 110] width 379 height 155
click at [135, 47] on div "setTimeout (( ) => { console . log ( vueapp . $store . state . wndw . windows […" at bounding box center [209, 110] width 379 height 155
click at [194, 39] on div "setTimeout (( ) => { console . log ( vueapp . $store . state . wndw . windows […" at bounding box center [209, 110] width 379 height 155
click at [32, 5] on button "Save" at bounding box center [29, 8] width 12 height 7
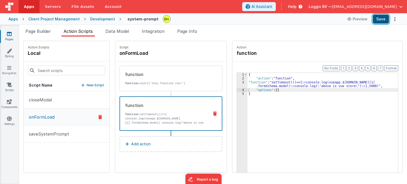
click at [378, 21] on button "Save" at bounding box center [381, 19] width 16 height 9
click at [238, 81] on div "3" at bounding box center [242, 85] width 11 height 8
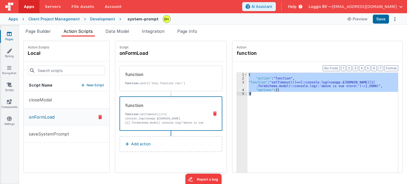
click at [238, 81] on div "3" at bounding box center [242, 85] width 11 height 8
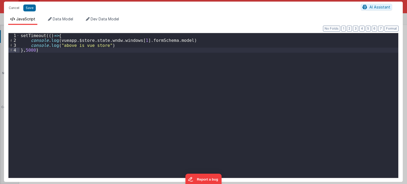
click at [128, 57] on div "setTimeout (( ) => { console . log ( vueapp . $store . state . wndw . windows […" at bounding box center [209, 110] width 379 height 155
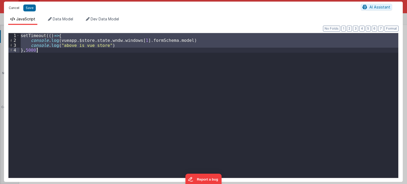
click at [11, 9] on button "Cancel" at bounding box center [14, 7] width 16 height 7
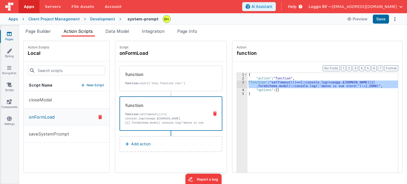
click at [237, 82] on div "3" at bounding box center [242, 85] width 11 height 8
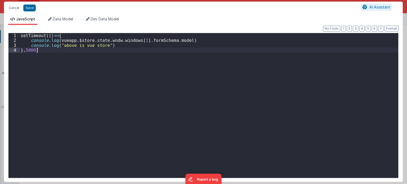
click at [237, 82] on div "setTimeout (( ) => { console . log ( vueapp . $store . state . wndw . windows […" at bounding box center [209, 110] width 379 height 155
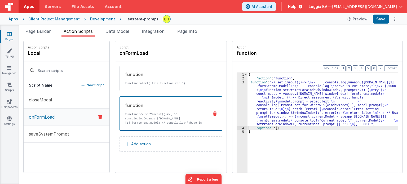
click at [237, 83] on div "3" at bounding box center [242, 104] width 11 height 46
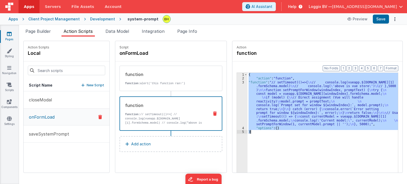
click at [237, 83] on div "3" at bounding box center [242, 104] width 11 height 46
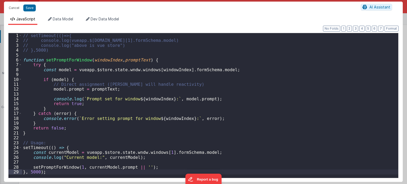
click at [181, 93] on div "// setTimeout(()=>{ // console.log(vueapp.$[DOMAIN_NAME][1].formSchema.model) /…" at bounding box center [210, 110] width 376 height 155
click at [21, 60] on span at bounding box center [20, 59] width 3 height 5
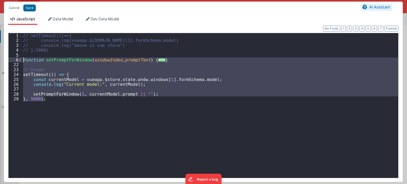
drag, startPoint x: 62, startPoint y: 103, endPoint x: 20, endPoint y: 60, distance: 59.9
click at [20, 60] on div "1 2 3 4 5 6 22 23 24 25 26 27 28 29 // setTimeout(()=>{ // console.log(vueapp.$…" at bounding box center [203, 105] width 390 height 145
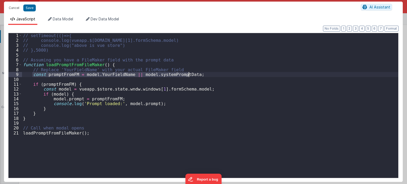
drag, startPoint x: 32, startPoint y: 73, endPoint x: 197, endPoint y: 74, distance: 165.3
click at [197, 74] on div "// setTimeout(()=>{ // console.log(vueapp.$[DOMAIN_NAME][1].formSchema.model) /…" at bounding box center [210, 110] width 376 height 155
click at [13, 5] on button "Cancel" at bounding box center [14, 7] width 16 height 7
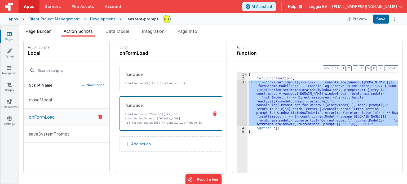
click at [42, 33] on span "Page Builder" at bounding box center [37, 31] width 25 height 5
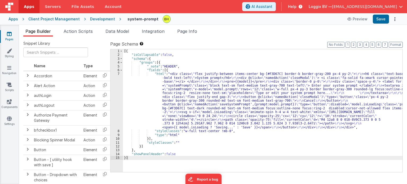
click at [95, 18] on div "Development" at bounding box center [102, 18] width 25 height 5
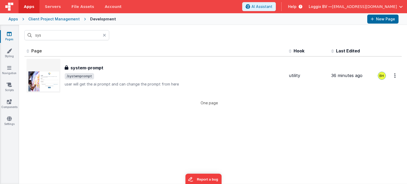
click at [105, 36] on icon at bounding box center [104, 35] width 3 height 4
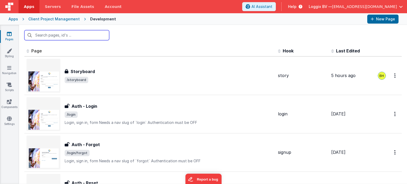
click at [69, 36] on input "text" at bounding box center [66, 35] width 85 height 10
click at [69, 36] on input "opentask" at bounding box center [66, 35] width 85 height 10
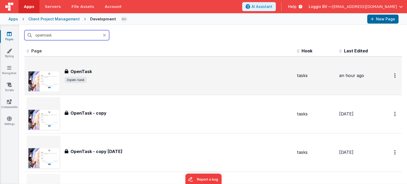
type input "opentask"
click at [116, 72] on div "OpenTask" at bounding box center [179, 71] width 228 height 6
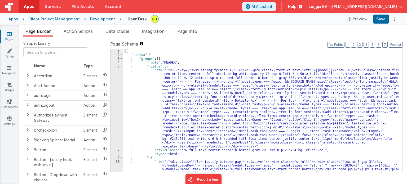
click at [119, 70] on div "6" at bounding box center [116, 108] width 12 height 80
click at [74, 34] on li "Action Scripts" at bounding box center [77, 32] width 33 height 8
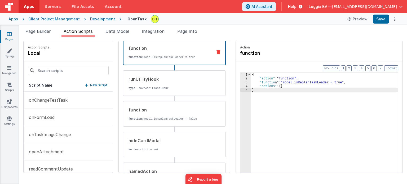
scroll to position [318, 0]
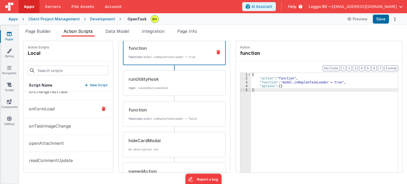
click at [53, 101] on button "onFormLoad" at bounding box center [68, 108] width 89 height 17
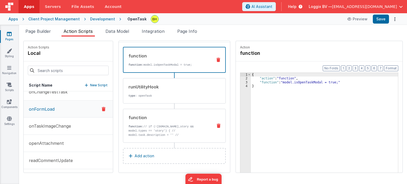
click at [170, 122] on div "function function: // if (![DOMAIN_NAME]_story && model.types == 'story') { // …" at bounding box center [165, 125] width 85 height 23
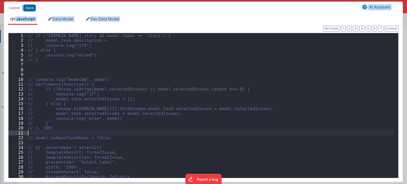
click at [158, 131] on div "// if (![DOMAIN_NAME]_story && model.types == 'story') { // model.task.descript…" at bounding box center [211, 110] width 368 height 155
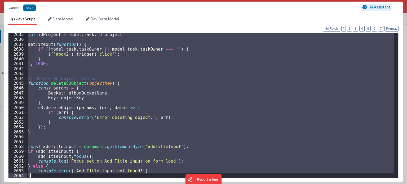
scroll to position [8535, 0]
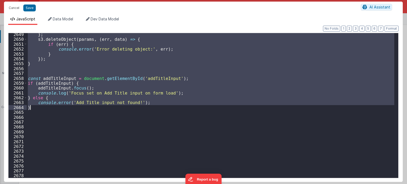
drag, startPoint x: 30, startPoint y: 70, endPoint x: 45, endPoint y: 109, distance: 42.0
click at [45, 109] on div "} ; s3 . deleteObject ( params , ( err , data ) => { if ( err ) { console . err…" at bounding box center [211, 109] width 368 height 155
click at [14, 6] on button "Cancel" at bounding box center [14, 7] width 16 height 7
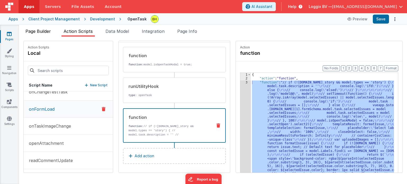
click at [32, 35] on li "Page Builder" at bounding box center [38, 32] width 30 height 8
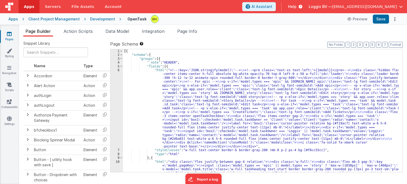
click at [94, 18] on div "Development" at bounding box center [102, 18] width 25 height 5
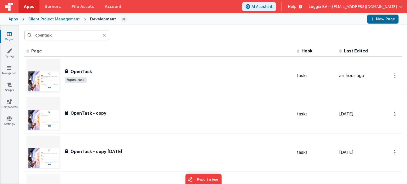
click at [105, 35] on icon at bounding box center [104, 35] width 3 height 4
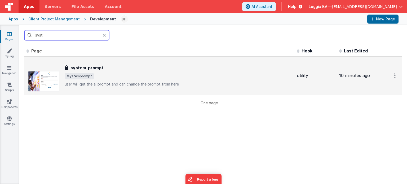
type input "syst"
click at [137, 74] on span "/systemprompt" at bounding box center [179, 76] width 228 height 6
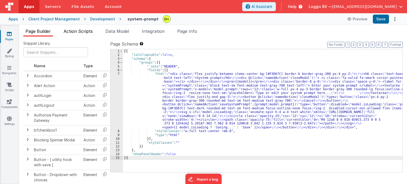
click at [91, 31] on span "Action Scripts" at bounding box center [78, 31] width 29 height 5
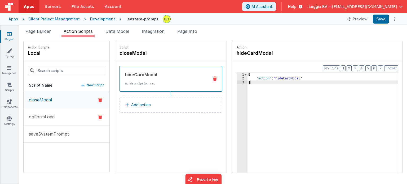
click at [43, 117] on p "onFormLoad" at bounding box center [40, 117] width 29 height 6
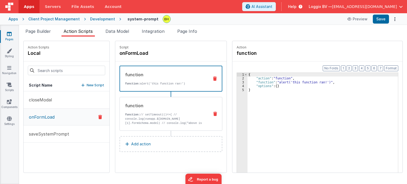
click at [170, 117] on p "function: // setTimeout(()=>{ // console.log(vueapp.$[DOMAIN_NAME][1].formSchem…" at bounding box center [165, 121] width 80 height 17
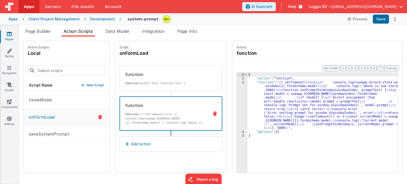
click at [237, 82] on div "3" at bounding box center [242, 106] width 11 height 50
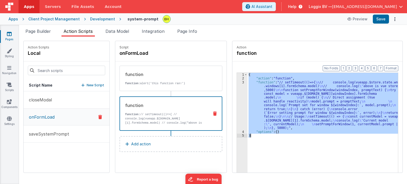
click at [237, 82] on div "3" at bounding box center [242, 106] width 11 height 50
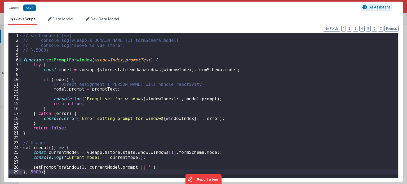
click at [20, 57] on span at bounding box center [20, 59] width 3 height 5
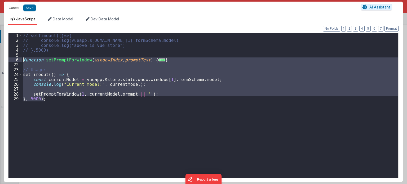
drag, startPoint x: 63, startPoint y: 105, endPoint x: 16, endPoint y: 60, distance: 64.8
click at [16, 60] on div "1 2 3 4 5 6 22 23 24 25 26 27 28 29 // setTimeout(()=>{ // console.log(vueapp.$…" at bounding box center [203, 105] width 390 height 145
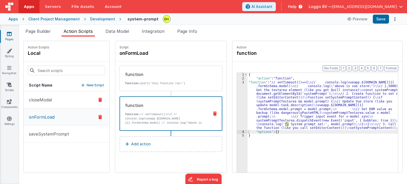
click at [50, 99] on p "closeModal" at bounding box center [39, 100] width 26 height 6
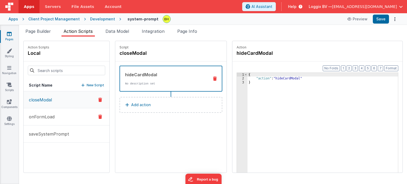
click at [56, 116] on button "onFormLoad" at bounding box center [67, 116] width 86 height 17
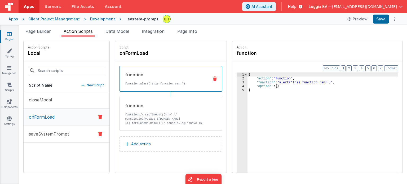
click at [58, 136] on p "saveSystemPrompt" at bounding box center [47, 134] width 43 height 6
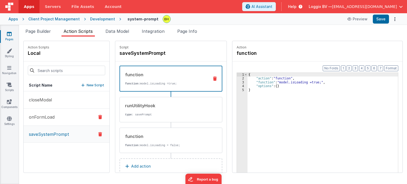
click at [61, 119] on button "onFormLoad" at bounding box center [67, 117] width 86 height 17
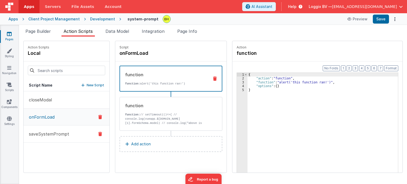
click at [67, 130] on button "saveSystemPrompt" at bounding box center [67, 134] width 86 height 17
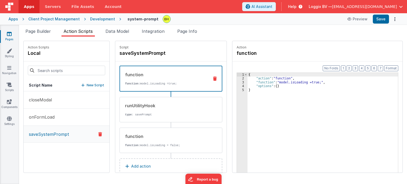
scroll to position [10, 0]
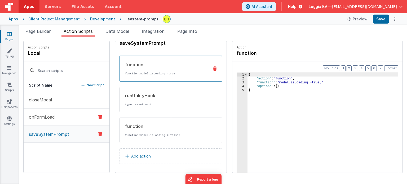
click at [64, 112] on button "onFormLoad" at bounding box center [67, 117] width 86 height 17
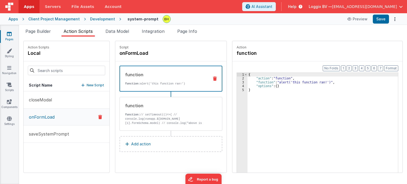
scroll to position [0, 0]
click at [213, 78] on icon at bounding box center [215, 79] width 4 height 4
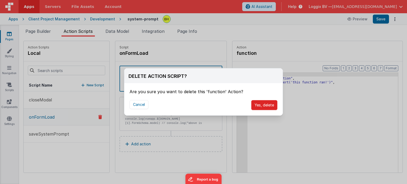
click at [261, 104] on button "Yes, delete" at bounding box center [264, 105] width 26 height 10
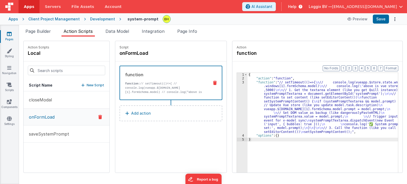
click at [156, 80] on div "function function: // setTimeout(()=>{ // console.log(vueapp.$[DOMAIN_NAME][1].…" at bounding box center [162, 83] width 85 height 23
click at [237, 83] on div "3" at bounding box center [242, 108] width 11 height 54
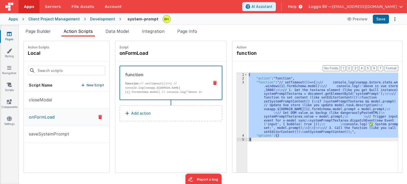
click at [237, 83] on div "3" at bounding box center [242, 108] width 11 height 54
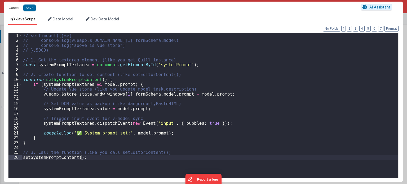
click at [84, 156] on div "// setTimeout(()=>{ // console.log(vueapp.$[DOMAIN_NAME][1].formSchema.model) /…" at bounding box center [210, 110] width 376 height 155
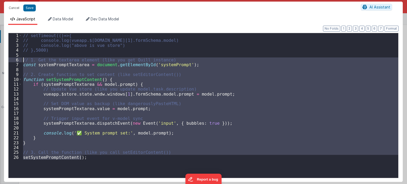
drag, startPoint x: 85, startPoint y: 157, endPoint x: 21, endPoint y: 60, distance: 115.9
click at [21, 60] on div "1 2 3 4 5 6 7 8 9 10 11 12 13 14 15 16 17 18 19 20 21 22 23 24 25 26 // setTime…" at bounding box center [203, 105] width 390 height 145
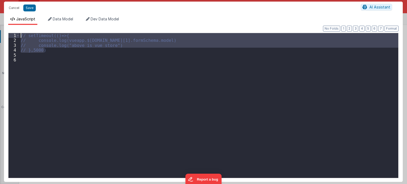
drag, startPoint x: 55, startPoint y: 52, endPoint x: 0, endPoint y: 30, distance: 58.8
click at [0, 30] on div "Cancel Save AI Assistant JavaScript Data Model Dev Data Model Format 7 6 5 4 3 …" at bounding box center [203, 92] width 407 height 184
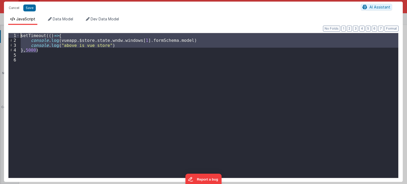
click at [119, 44] on div "setTimeout (( ) => { console . log ( vueapp . $store . state . wndw . windows […" at bounding box center [209, 105] width 379 height 145
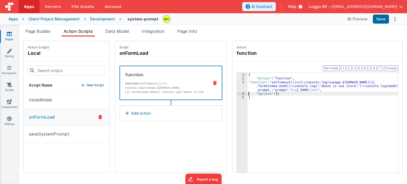
click at [238, 82] on div "3" at bounding box center [242, 86] width 11 height 11
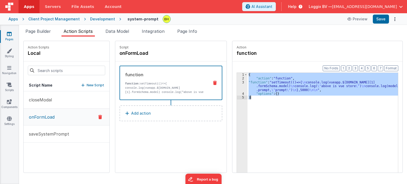
click at [238, 82] on div "3" at bounding box center [242, 86] width 11 height 11
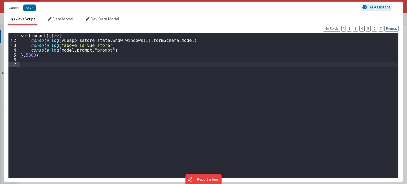
click at [35, 61] on div "setTimeout (( ) => { console . log ( vueapp . $store . state . wndw . windows […" at bounding box center [209, 110] width 379 height 155
click at [46, 57] on div "setTimeout (( ) => { console . log ( vueapp . $store . state . wndw . windows […" at bounding box center [209, 110] width 379 height 155
click at [14, 7] on button "Cancel" at bounding box center [14, 7] width 16 height 7
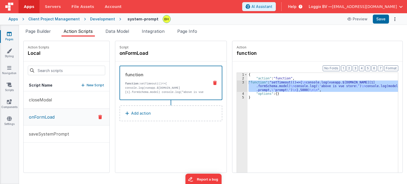
click at [35, 34] on li "Page Builder" at bounding box center [38, 32] width 30 height 8
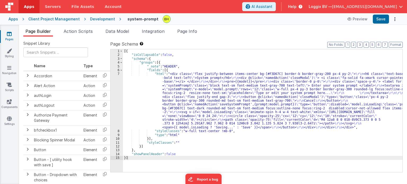
click at [118, 74] on div "7" at bounding box center [116, 100] width 12 height 57
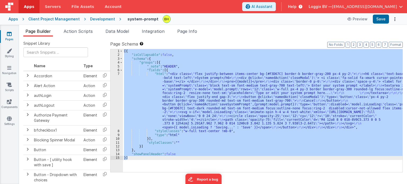
click at [118, 74] on div "7" at bounding box center [116, 100] width 12 height 57
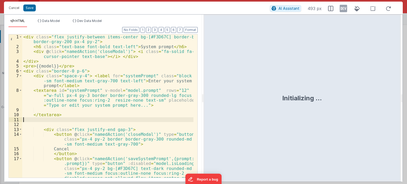
click at [113, 119] on div "< div class = "flex justify-between items-center bg-[#F3D67C] border-b border-g…" at bounding box center [107, 118] width 171 height 168
click at [72, 62] on div "< div class = "flex justify-between items-center bg-[#F3D67C] border-b border-g…" at bounding box center [107, 118] width 171 height 168
click at [74, 64] on div "< div class = "flex justify-between items-center bg-[#F3D67C] border-b border-g…" at bounding box center [107, 118] width 171 height 168
click at [51, 66] on div "< div class = "flex justify-between items-center bg-[#F3D67C] border-b border-g…" at bounding box center [107, 118] width 171 height 168
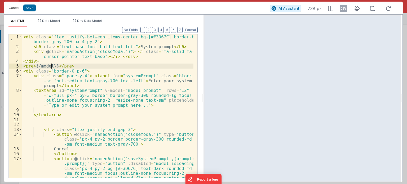
click at [68, 117] on div "< div class = "flex justify-between items-center bg-[#F3D67C] border-b border-g…" at bounding box center [107, 118] width 171 height 168
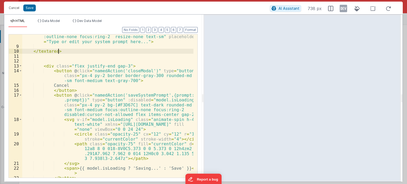
scroll to position [81, 0]
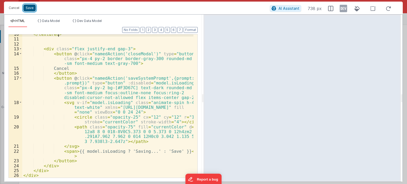
click at [31, 11] on button "Save" at bounding box center [29, 8] width 12 height 7
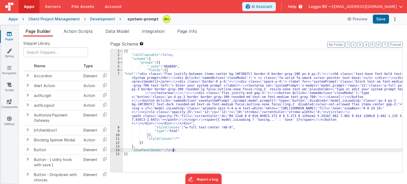
click at [186, 150] on div "[{ "isCollapsable" : false , "schema" : { "groups" : [{ "_note" : "HEADER" , "f…" at bounding box center [262, 114] width 279 height 131
click at [182, 33] on span "Page Info" at bounding box center [187, 31] width 20 height 5
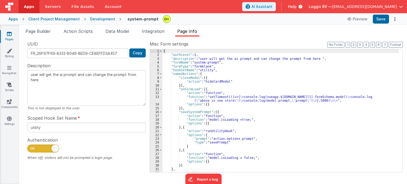
click at [53, 147] on span at bounding box center [54, 148] width 7 height 7
click at [32, 147] on input "checkbox" at bounding box center [29, 148] width 4 height 4
click at [53, 147] on span at bounding box center [43, 149] width 32 height 8
click at [32, 147] on input "checkbox" at bounding box center [29, 148] width 4 height 4
click at [53, 147] on span at bounding box center [54, 148] width 7 height 7
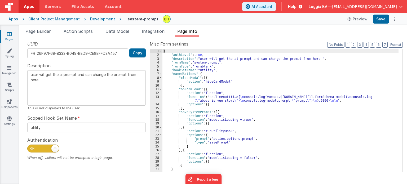
click at [32, 147] on input "checkbox" at bounding box center [29, 148] width 4 height 4
checkbox input "false"
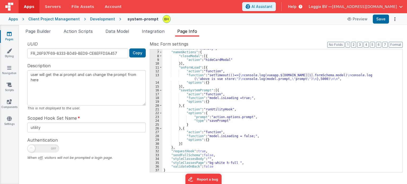
scroll to position [22, 0]
click at [384, 19] on button "Save" at bounding box center [381, 19] width 16 height 9
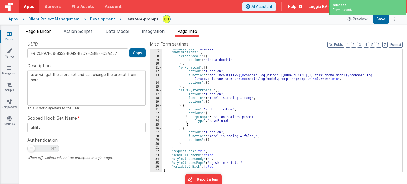
click at [43, 33] on span "Page Builder" at bounding box center [37, 31] width 25 height 5
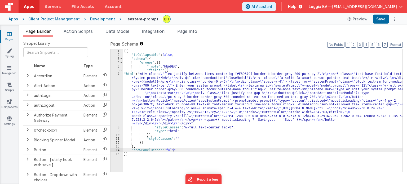
click at [103, 20] on div "Development" at bounding box center [102, 18] width 25 height 5
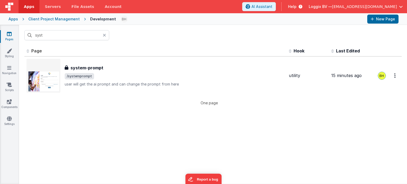
click at [105, 36] on icon at bounding box center [104, 35] width 3 height 4
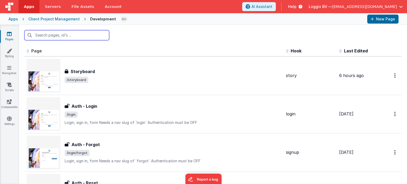
click at [83, 39] on input "text" at bounding box center [66, 35] width 85 height 10
click at [78, 36] on input "account" at bounding box center [66, 35] width 85 height 10
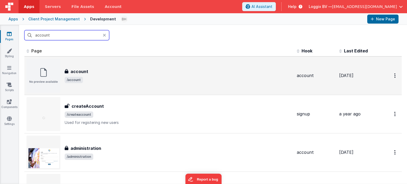
type input "account"
click at [123, 75] on div "account account /account" at bounding box center [179, 75] width 228 height 15
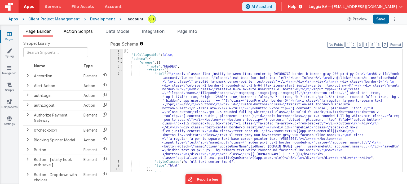
click at [86, 34] on li "Action Scripts" at bounding box center [77, 32] width 33 height 8
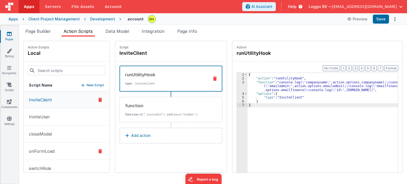
click at [52, 146] on button "onFormLoad" at bounding box center [67, 151] width 86 height 17
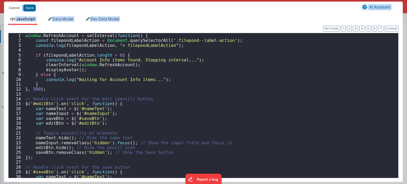
click at [14, 7] on button "Cancel" at bounding box center [14, 7] width 16 height 7
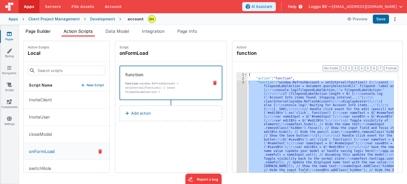
click at [46, 30] on span "Page Builder" at bounding box center [37, 31] width 25 height 5
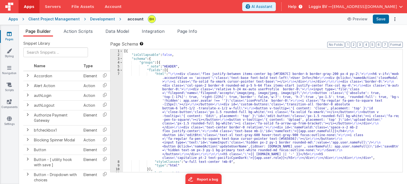
click at [94, 20] on div "Development" at bounding box center [102, 18] width 25 height 5
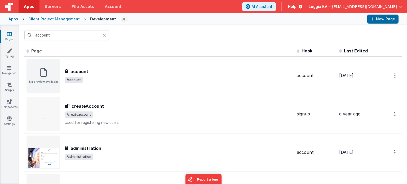
click at [104, 35] on icon at bounding box center [104, 35] width 3 height 4
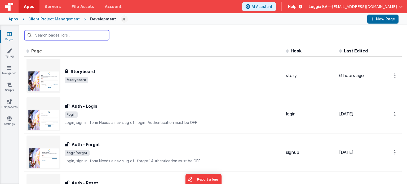
click at [78, 34] on input "text" at bounding box center [66, 35] width 85 height 10
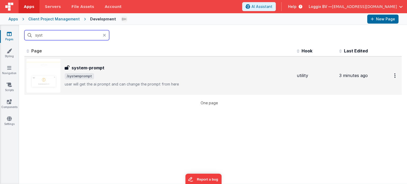
type input "syst"
click at [136, 72] on div "system-prompt system-prompt /systemprompt user will get the ai prompt and can c…" at bounding box center [179, 76] width 228 height 22
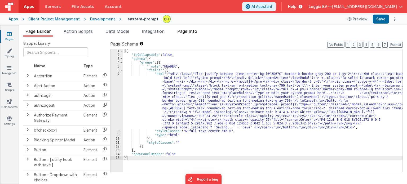
click at [189, 32] on span "Page Info" at bounding box center [187, 31] width 20 height 5
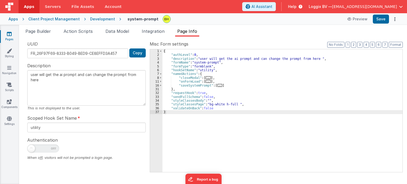
click at [36, 147] on span at bounding box center [43, 149] width 32 height 8
click at [32, 147] on input "checkbox" at bounding box center [29, 148] width 4 height 4
checkbox input "true"
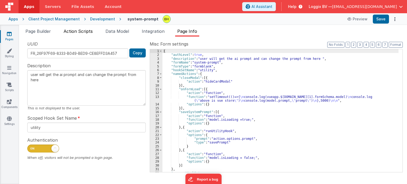
click at [70, 31] on span "Action Scripts" at bounding box center [78, 31] width 29 height 5
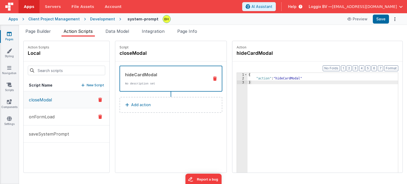
click at [54, 116] on p "onFormLoad" at bounding box center [40, 117] width 29 height 6
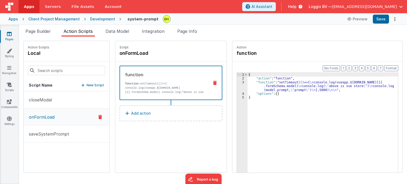
click at [238, 83] on div "3" at bounding box center [242, 86] width 11 height 11
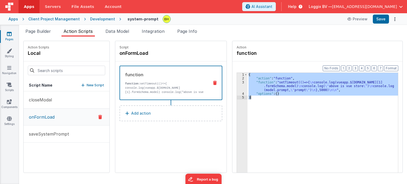
click at [238, 83] on div "3" at bounding box center [242, 86] width 11 height 11
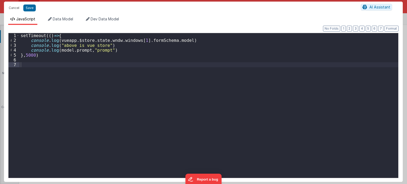
click at [46, 66] on div "setTimeout (( ) => { console . log ( vueapp . $store . state . wndw . windows […" at bounding box center [209, 110] width 379 height 155
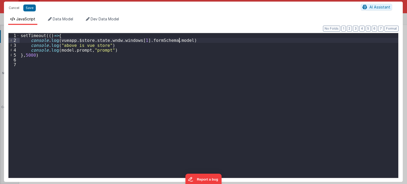
click at [179, 40] on div "setTimeout (( ) => { console . log ( vueapp . $store . state . wndw . windows […" at bounding box center [209, 110] width 379 height 155
click at [27, 6] on button "Save" at bounding box center [29, 8] width 12 height 7
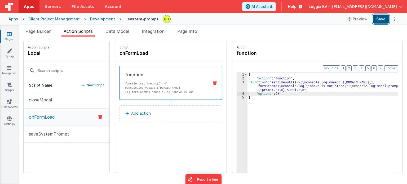
click at [384, 17] on button "Save" at bounding box center [381, 19] width 16 height 9
click at [237, 82] on div "3" at bounding box center [242, 86] width 11 height 11
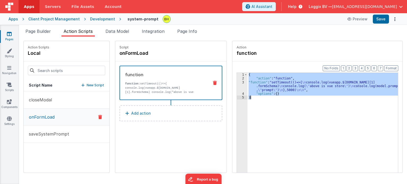
click at [237, 82] on div "3" at bounding box center [242, 86] width 11 height 11
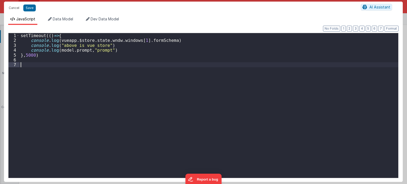
click at [149, 98] on div "setTimeout (( ) => { console . log ( vueapp . $store . state . wndw . windows […" at bounding box center [209, 110] width 379 height 155
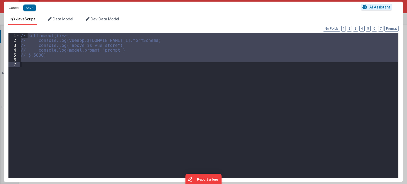
click at [84, 64] on div "// setTimeout(()=>{ // console.log(vueapp.$store.state.wndw.windows[1].formSche…" at bounding box center [209, 105] width 379 height 145
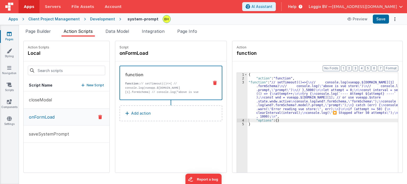
click at [237, 82] on div "3" at bounding box center [242, 100] width 11 height 38
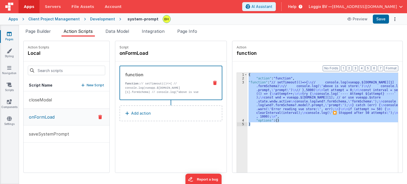
click at [237, 82] on div "3" at bounding box center [242, 100] width 11 height 38
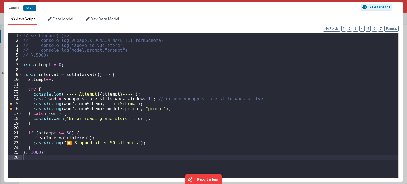
click at [63, 151] on div "// setTimeout(()=>{ // console.log(vueapp.$store.state.wndw.windows[1].formSche…" at bounding box center [210, 110] width 376 height 155
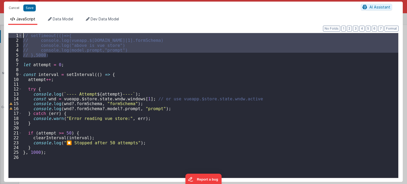
drag, startPoint x: 48, startPoint y: 55, endPoint x: 19, endPoint y: 34, distance: 35.8
click at [19, 34] on div "1 2 3 4 5 6 7 8 9 10 11 12 13 14 15 16 17 18 19 20 21 22 23 24 25 26 // setTime…" at bounding box center [203, 105] width 390 height 145
click at [59, 54] on div "// setTimeout(()=>{ // console.log(vueapp.$store.state.wndw.windows[1].formSche…" at bounding box center [210, 105] width 376 height 145
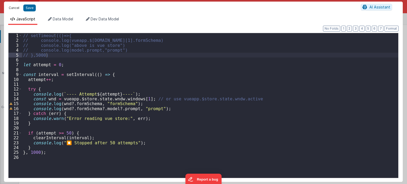
click at [15, 6] on button "Cancel" at bounding box center [14, 7] width 16 height 7
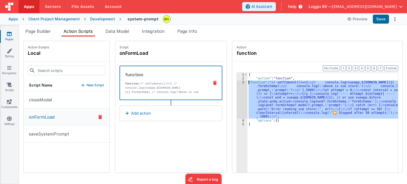
click at [238, 81] on div "3" at bounding box center [242, 100] width 11 height 38
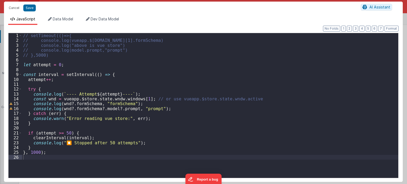
click at [101, 157] on div "// setTimeout(()=>{ // console.log(vueapp.$store.state.wndw.windows[1].formSche…" at bounding box center [210, 110] width 376 height 155
click at [33, 7] on button "Save" at bounding box center [29, 8] width 12 height 7
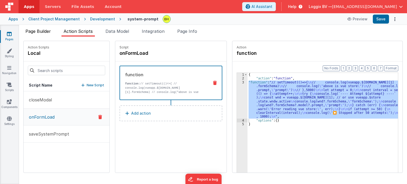
click at [41, 33] on span "Page Builder" at bounding box center [37, 31] width 25 height 5
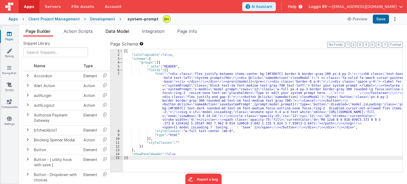
click at [125, 33] on span "Data Model" at bounding box center [117, 31] width 24 height 5
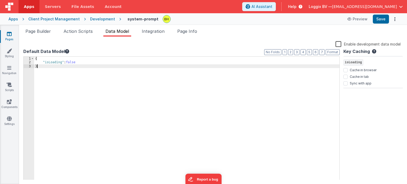
click at [82, 68] on div "{ "isLoading" : false }" at bounding box center [186, 122] width 305 height 131
click at [37, 30] on span "Page Builder" at bounding box center [37, 31] width 25 height 5
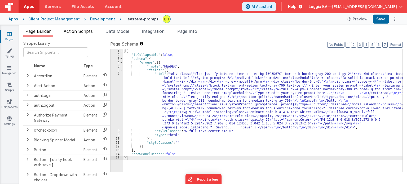
click at [87, 33] on span "Action Scripts" at bounding box center [78, 31] width 29 height 5
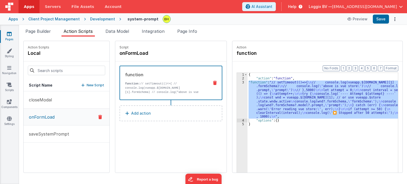
click at [126, 131] on div "Script onFormLoad function function: // setTimeout(()=>{ // console.log(vueapp.…" at bounding box center [170, 107] width 111 height 132
click at [237, 82] on div "3" at bounding box center [242, 100] width 11 height 38
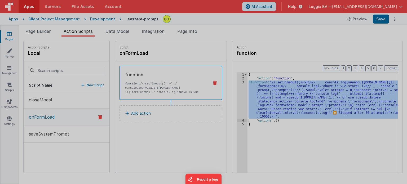
click at [237, 82] on div "// setTimeout(()=>{ // console.log(vueapp.$store.state.wndw.windows[1].formSche…" at bounding box center [210, 105] width 376 height 155
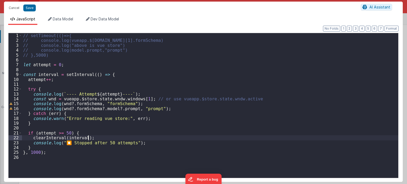
click at [216, 136] on div "// setTimeout(()=>{ // console.log(vueapp.$store.state.wndw.windows[1].formSche…" at bounding box center [210, 110] width 376 height 155
click at [14, 8] on button "Cancel" at bounding box center [14, 7] width 16 height 7
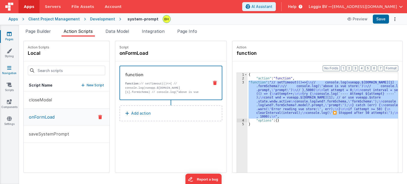
click at [10, 70] on icon at bounding box center [9, 67] width 4 height 5
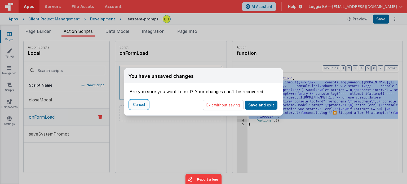
click at [143, 104] on button "Cancel" at bounding box center [139, 104] width 19 height 9
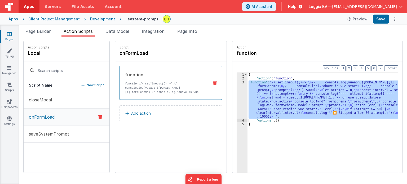
click at [8, 47] on div "Pages Styling Navigation Scripts Components Settings" at bounding box center [9, 104] width 19 height 159
click at [9, 53] on icon at bounding box center [9, 50] width 5 height 5
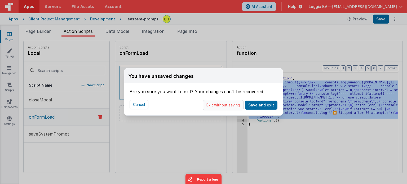
click at [236, 106] on button "Exit without saving" at bounding box center [223, 105] width 41 height 10
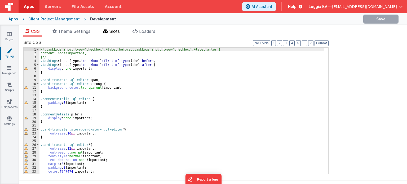
click at [106, 32] on icon at bounding box center [105, 31] width 5 height 4
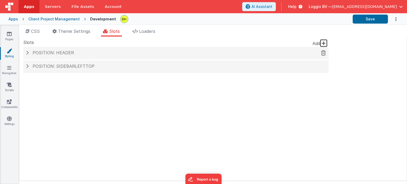
click at [63, 51] on span "Position: header" at bounding box center [53, 52] width 41 height 5
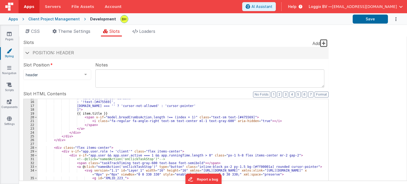
scroll to position [79, 0]
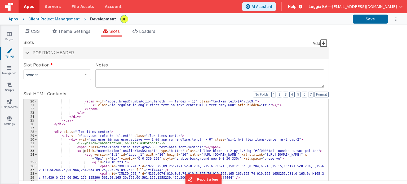
click at [139, 123] on div "{{ item.title }} < span v-if = "model.breadCrumbsAction.length !== (index + 1)"…" at bounding box center [181, 185] width 287 height 179
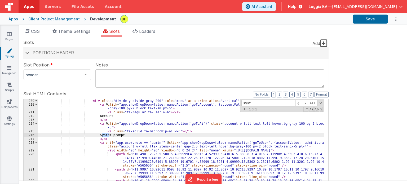
scroll to position [968, 0]
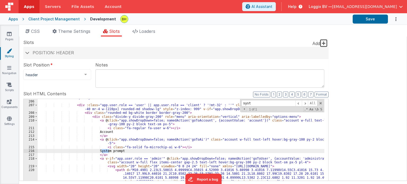
type input "syst"
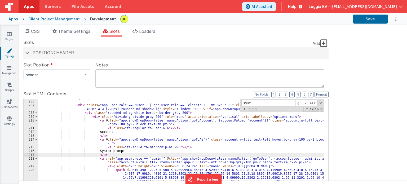
click at [123, 155] on div "< transition enter-active-class = "transition ease-xout duration-100" enter-cla…" at bounding box center [181, 185] width 287 height 194
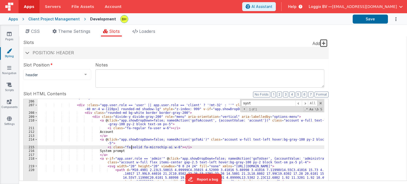
click at [130, 148] on div "< transition enter-active-class = "transition ease-xout duration-100" enter-cla…" at bounding box center [181, 185] width 287 height 194
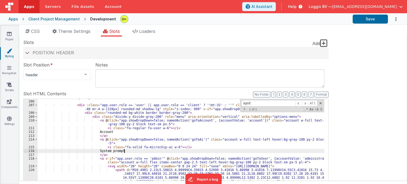
click at [132, 149] on div "< transition enter-active-class = "transition ease-xout duration-100" enter-cla…" at bounding box center [181, 185] width 287 height 194
click at [320, 103] on span at bounding box center [321, 103] width 4 height 4
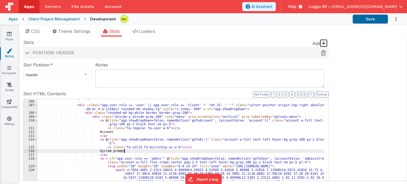
click at [44, 53] on span "Position: header" at bounding box center [53, 52] width 41 height 5
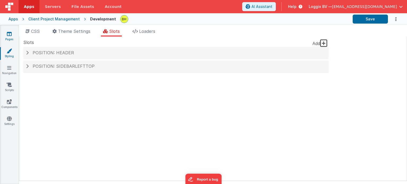
click at [9, 35] on icon at bounding box center [9, 33] width 5 height 5
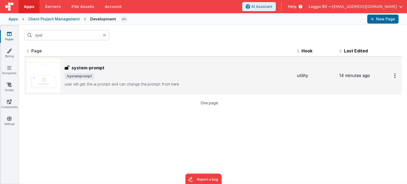
click at [130, 77] on span "/systemprompt" at bounding box center [179, 76] width 228 height 6
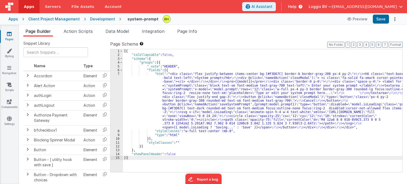
click at [118, 73] on div "7" at bounding box center [116, 100] width 12 height 57
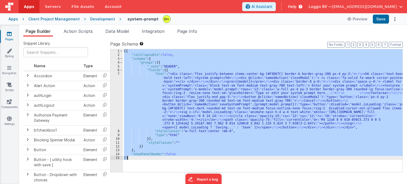
click at [118, 73] on div "7" at bounding box center [116, 100] width 12 height 57
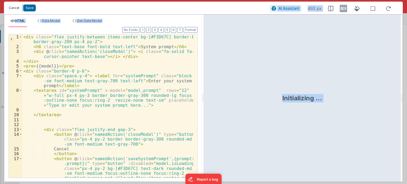
click at [14, 8] on button "Cancel" at bounding box center [14, 7] width 16 height 7
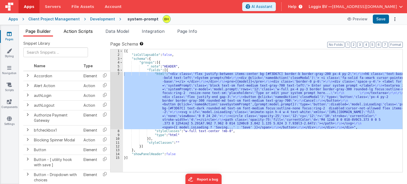
click at [79, 29] on span "Action Scripts" at bounding box center [78, 31] width 29 height 5
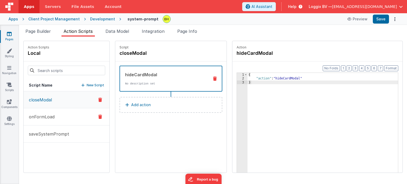
click at [68, 115] on button "onFormLoad" at bounding box center [67, 116] width 86 height 17
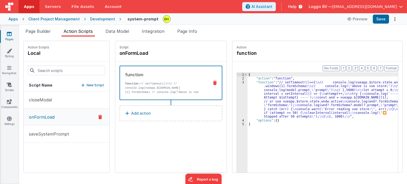
click at [238, 81] on div "3" at bounding box center [242, 100] width 11 height 38
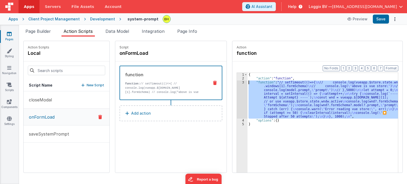
click at [238, 81] on div "3" at bounding box center [242, 100] width 11 height 38
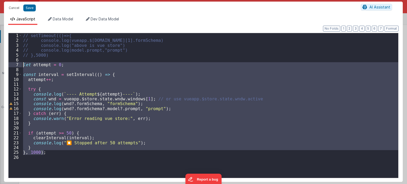
drag, startPoint x: 54, startPoint y: 153, endPoint x: 10, endPoint y: 64, distance: 99.8
click at [10, 64] on div "1 2 3 4 5 6 7 8 9 10 11 12 13 14 15 16 17 18 19 20 21 22 23 24 25 26 // setTime…" at bounding box center [203, 105] width 390 height 145
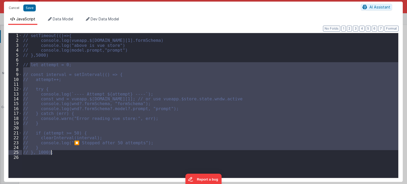
click at [75, 143] on div "// setTimeout(()=>{ // console.log(vueapp.$store.state.wndw.windows[1].formSche…" at bounding box center [210, 105] width 376 height 145
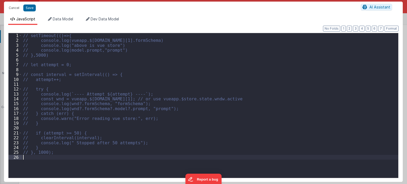
click at [34, 164] on div "// setTimeout(()=>{ // console.log(vueapp.$store.state.wndw.windows[1].formSche…" at bounding box center [210, 110] width 376 height 155
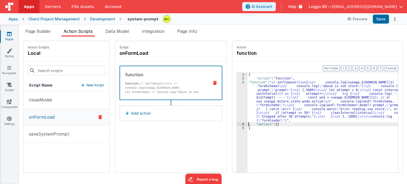
click at [237, 83] on div "3" at bounding box center [242, 102] width 11 height 42
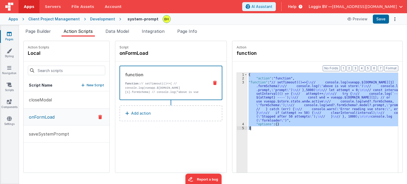
click at [237, 83] on div "3" at bounding box center [242, 102] width 11 height 42
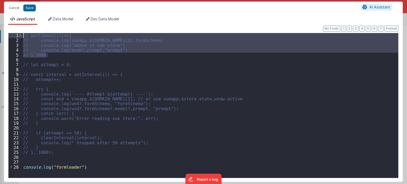
drag, startPoint x: 41, startPoint y: 51, endPoint x: 20, endPoint y: 35, distance: 26.6
click at [20, 35] on div "1 2 3 4 5 6 7 8 9 10 11 12 13 14 15 16 17 18 19 20 21 22 23 24 25 26 27 28 // s…" at bounding box center [203, 105] width 390 height 145
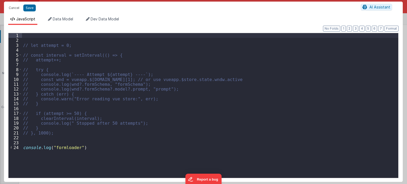
click at [29, 157] on div "// let attempt = 0; // const interval = setInterval(() => { // attempt++; // tr…" at bounding box center [210, 110] width 376 height 155
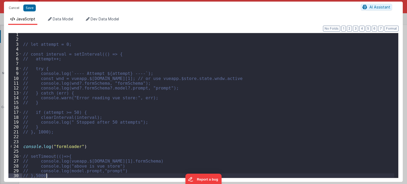
scroll to position [1, 0]
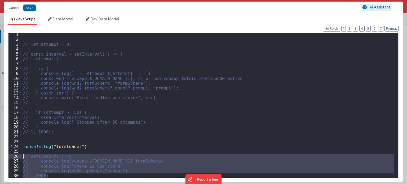
drag, startPoint x: 50, startPoint y: 176, endPoint x: 22, endPoint y: 155, distance: 35.2
click at [22, 155] on div "// let attempt = 0; // const interval = setInterval(() => { // attempt++; // tr…" at bounding box center [208, 109] width 372 height 155
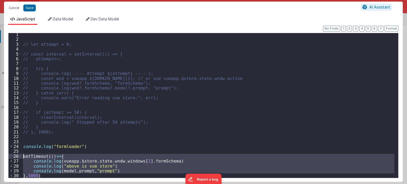
click at [77, 169] on div "// let attempt = 0; // const interval = setInterval(() => { // attempt++; // tr…" at bounding box center [208, 105] width 372 height 145
click at [77, 169] on div "// let attempt = 0; // const interval = setInterval(() => { // attempt++; // tr…" at bounding box center [208, 109] width 372 height 155
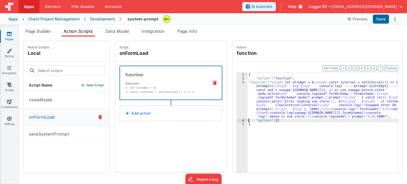
click at [237, 82] on div "3" at bounding box center [242, 100] width 11 height 38
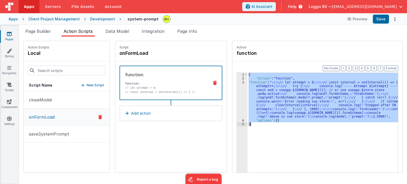
click at [237, 82] on div "3" at bounding box center [242, 100] width 11 height 38
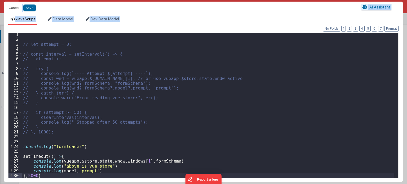
click at [101, 173] on div "// let attempt = 0; // const interval = setInterval(() => { // attempt++; // tr…" at bounding box center [208, 109] width 372 height 155
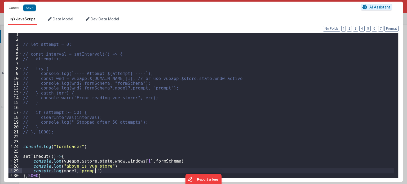
click at [72, 171] on div "// let attempt = 0; // const interval = setInterval(() => { // attempt++; // tr…" at bounding box center [208, 109] width 372 height 155
click at [109, 171] on div "// let attempt = 0; // const interval = setInterval(() => { // attempt++; // tr…" at bounding box center [208, 109] width 372 height 155
click at [17, 8] on button "Cancel" at bounding box center [14, 7] width 16 height 7
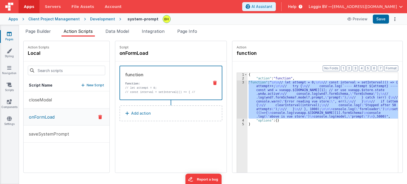
click at [290, 132] on div "{ "action" : "function" , "function" : " \n\n // let attempt = 0; \n\n // const…" at bounding box center [325, 135] width 156 height 124
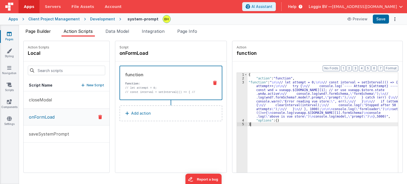
click at [48, 31] on span "Page Builder" at bounding box center [37, 31] width 25 height 5
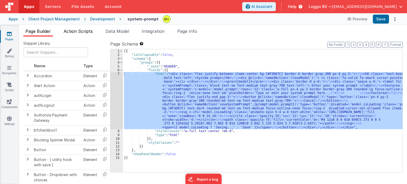
click at [74, 30] on span "Action Scripts" at bounding box center [78, 31] width 29 height 5
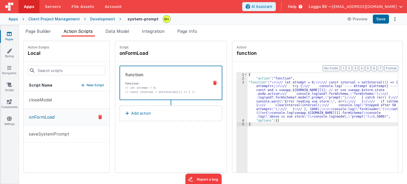
click at [237, 82] on div "3" at bounding box center [242, 100] width 11 height 38
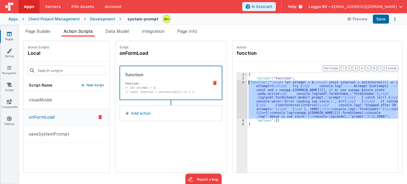
click at [237, 82] on div "3" at bounding box center [242, 100] width 11 height 38
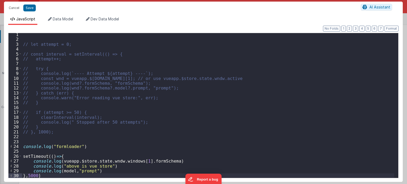
click at [106, 170] on div "// let attempt = 0; // const interval = setInterval(() => { // attempt++; // tr…" at bounding box center [208, 109] width 372 height 155
click at [114, 166] on div "// let attempt = 0; // const interval = setInterval(() => { // attempt++; // tr…" at bounding box center [208, 109] width 372 height 155
click at [180, 159] on div "// let attempt = 0; // const interval = setInterval(() => { // attempt++; // tr…" at bounding box center [208, 109] width 372 height 155
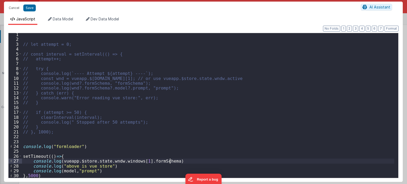
click at [118, 167] on div "// let attempt = 0; // const interval = setInterval(() => { // attempt++; // tr…" at bounding box center [208, 109] width 372 height 155
click at [167, 161] on div "// let attempt = 0; // const interval = setInterval(() => { // attempt++; // tr…" at bounding box center [208, 109] width 372 height 155
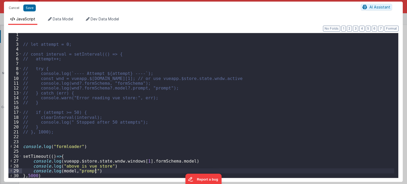
click at [140, 170] on div "// let attempt = 0; // const interval = setInterval(() => { // attempt++; // tr…" at bounding box center [208, 109] width 372 height 155
click at [50, 175] on div "// let attempt = 0; // const interval = setInterval(() => { // attempt++; // tr…" at bounding box center [208, 109] width 372 height 155
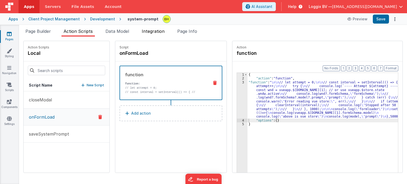
click at [156, 32] on span "Integration" at bounding box center [153, 31] width 23 height 5
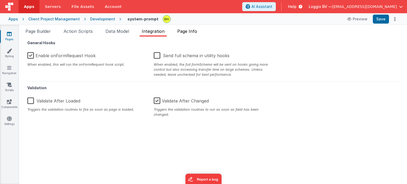
click at [188, 33] on span "Page Info" at bounding box center [187, 31] width 20 height 5
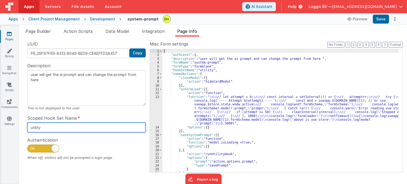
click at [48, 127] on input "utility" at bounding box center [86, 128] width 118 height 10
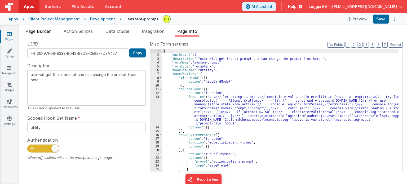
click at [47, 33] on span "Page Builder" at bounding box center [37, 31] width 25 height 5
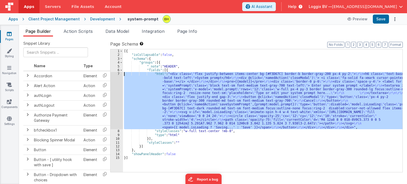
click at [149, 122] on div "[{ "isCollapsable" : false , "schema" : { "groups" : [{ "_note" : "HEADER" , "f…" at bounding box center [262, 110] width 279 height 123
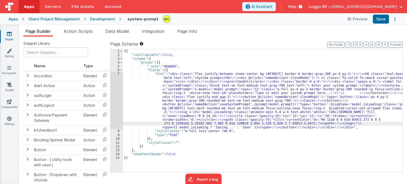
click at [199, 144] on div "[{ "isCollapsable" : false , "schema" : { "groups" : [{ "_note" : "HEADER" , "f…" at bounding box center [262, 114] width 279 height 131
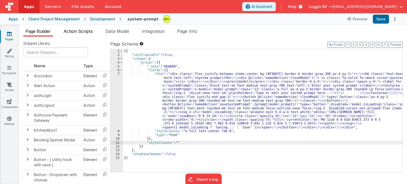
click at [84, 29] on span "Action Scripts" at bounding box center [78, 31] width 29 height 5
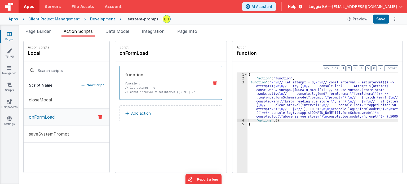
click at [237, 82] on div "3" at bounding box center [242, 100] width 11 height 38
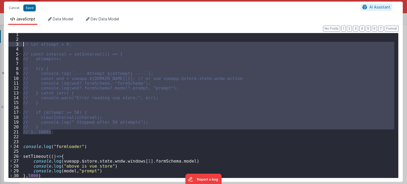
drag, startPoint x: 55, startPoint y: 132, endPoint x: 23, endPoint y: 45, distance: 93.4
click at [23, 45] on div "// let attempt = 0; // const interval = setInterval(() => { // attempt++; // tr…" at bounding box center [208, 109] width 372 height 155
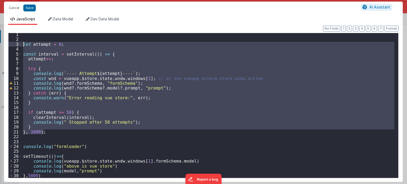
click at [67, 136] on div "let attempt = 0 ; const interval = setInterval (( ) => { attempt ++ ; try { con…" at bounding box center [208, 109] width 372 height 155
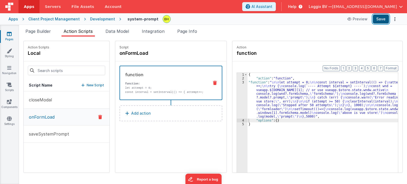
click at [381, 20] on button "Save" at bounding box center [381, 19] width 16 height 9
click at [42, 30] on span "Page Builder" at bounding box center [37, 31] width 25 height 5
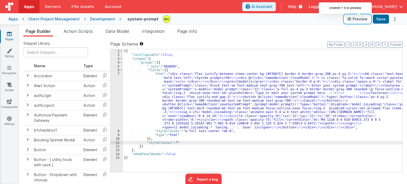
click at [354, 17] on button "Preview" at bounding box center [357, 19] width 26 height 8
click at [85, 26] on div "Page Builder Action Scripts Data Model Integration Page Info Snippet Library Na…" at bounding box center [213, 104] width 388 height 159
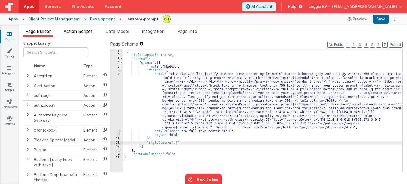
click at [86, 33] on span "Action Scripts" at bounding box center [78, 31] width 29 height 5
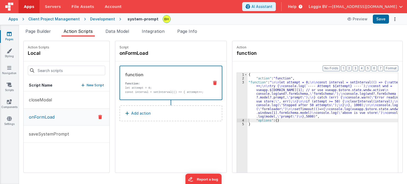
click at [238, 83] on div "3" at bounding box center [242, 100] width 11 height 38
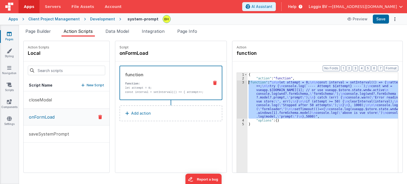
click at [238, 83] on div "3" at bounding box center [242, 100] width 11 height 38
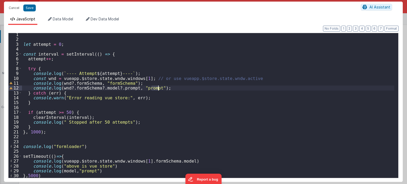
click at [60, 134] on div "let attempt = 0 ; const interval = setInterval (( ) => { attempt ++ ; try { con…" at bounding box center [208, 109] width 372 height 155
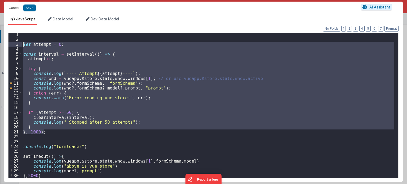
drag, startPoint x: 57, startPoint y: 132, endPoint x: 17, endPoint y: 44, distance: 96.7
click at [17, 44] on div "1 2 3 4 5 6 7 8 9 10 11 12 13 14 15 16 17 18 19 20 21 22 23 24 25 26 27 28 29 3…" at bounding box center [203, 105] width 390 height 145
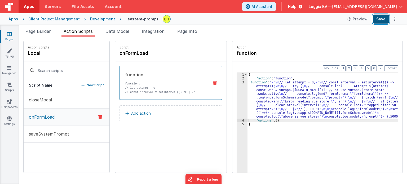
click at [385, 17] on button "Save" at bounding box center [381, 19] width 16 height 9
click at [34, 32] on span "Page Builder" at bounding box center [37, 31] width 25 height 5
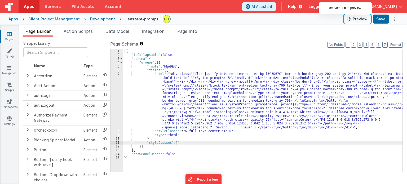
click at [359, 21] on button "Preview" at bounding box center [357, 19] width 26 height 8
click at [84, 32] on span "Action Scripts" at bounding box center [78, 31] width 29 height 5
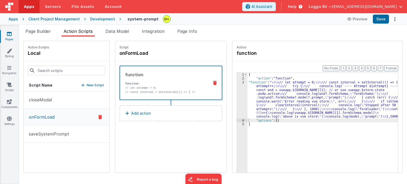
click at [237, 82] on div "3" at bounding box center [242, 100] width 11 height 38
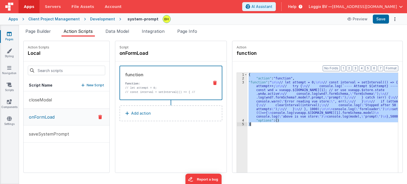
click at [237, 82] on div "3" at bounding box center [242, 100] width 11 height 38
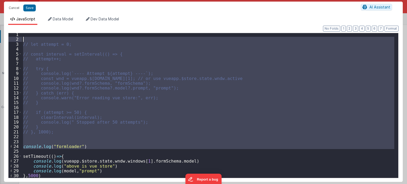
drag, startPoint x: 88, startPoint y: 151, endPoint x: 2, endPoint y: 38, distance: 141.2
click at [2, 38] on div "Cancel Save AI Assistant JavaScript Data Model Dev Data Model Format 7 6 5 4 3 …" at bounding box center [203, 92] width 407 height 184
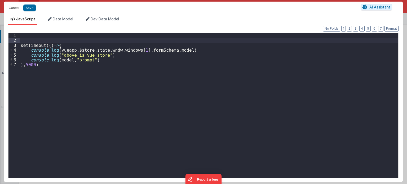
click at [52, 72] on div "setTimeout (( ) => { console . log ( vueapp . $store . state . wndw . windows […" at bounding box center [209, 110] width 379 height 155
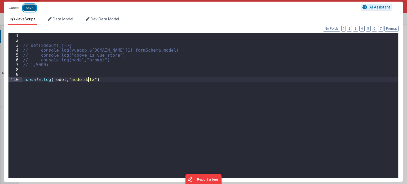
click at [30, 6] on button "Save" at bounding box center [29, 8] width 12 height 7
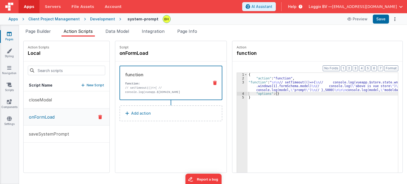
click at [238, 83] on div "3" at bounding box center [242, 86] width 11 height 11
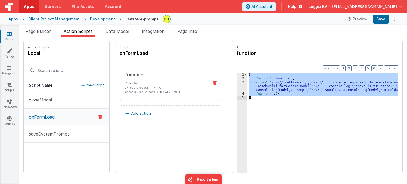
click at [238, 83] on div "3" at bounding box center [242, 86] width 11 height 11
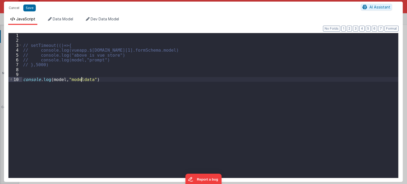
click at [81, 78] on div "// setTimeout(()=>{ // console.log(vueapp.$store.state.wndw.windows[1].formSche…" at bounding box center [210, 110] width 376 height 155
click at [52, 77] on div "// setTimeout(()=>{ // console.log(vueapp.$store.state.wndw.windows[1].formSche…" at bounding box center [210, 110] width 376 height 155
click at [78, 78] on div "// setTimeout(()=>{ // console.log(vueapp.$store.state.wndw.windows[1].formSche…" at bounding box center [210, 110] width 376 height 155
click at [30, 9] on button "Save" at bounding box center [29, 8] width 12 height 7
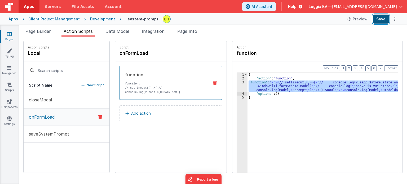
click at [382, 19] on button "Save" at bounding box center [381, 19] width 16 height 9
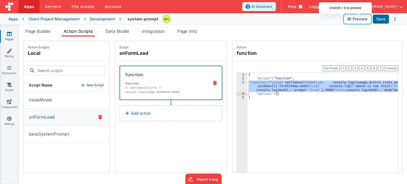
click at [358, 21] on button "Preview" at bounding box center [357, 19] width 26 height 8
click at [237, 81] on div "3" at bounding box center [242, 86] width 11 height 11
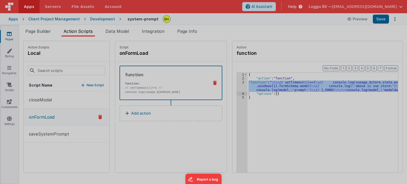
click at [29, 74] on div "// setTimeout(()=>{ // console.log(vueapp.$store.state.wndw.windows[1].formSche…" at bounding box center [210, 105] width 376 height 155
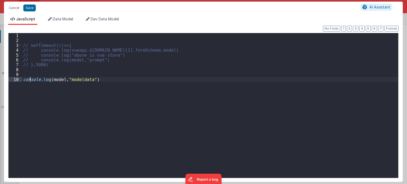
click at [53, 72] on div "// setTimeout(()=>{ // console.log(vueapp.$store.state.wndw.windows[1].formSche…" at bounding box center [210, 110] width 376 height 155
click at [26, 73] on div "// setTimeout(()=>{ // console.log(vueapp.$store.state.wndw.windows[1].formSche…" at bounding box center [210, 110] width 376 height 155
click at [25, 72] on div "// setTimeout(()=>{ // console.log(vueapp.$store.state.wndw.windows[1].formSche…" at bounding box center [210, 110] width 376 height 155
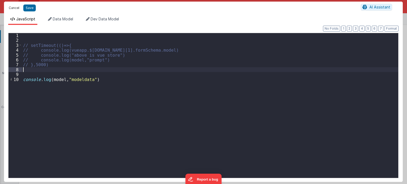
click at [15, 6] on button "Cancel" at bounding box center [14, 7] width 16 height 7
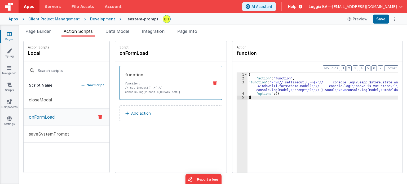
click at [260, 104] on div "{ "action" : "function" , "function" : " \n\n // setTimeout(()=>{ \n // console…" at bounding box center [325, 135] width 156 height 124
click at [36, 28] on li "Page Builder" at bounding box center [38, 32] width 30 height 8
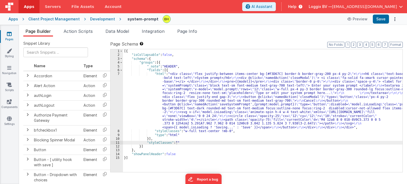
click at [118, 73] on div "7" at bounding box center [116, 100] width 12 height 57
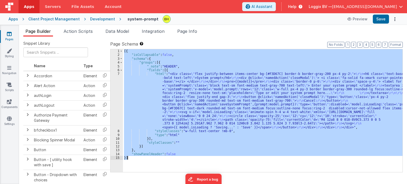
click at [118, 73] on div "7" at bounding box center [116, 100] width 12 height 57
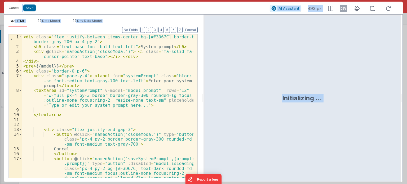
click at [115, 119] on div "< div class = "flex justify-between items-center bg-[#F3D67C] border-b border-g…" at bounding box center [107, 118] width 171 height 168
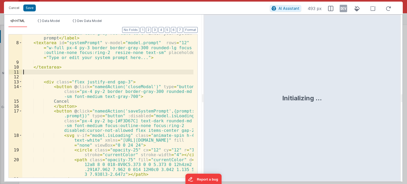
scroll to position [0, 0]
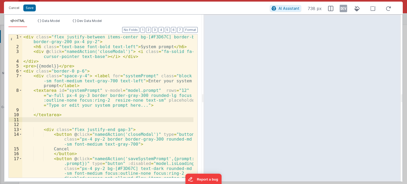
click at [42, 67] on div "< div class = "flex justify-between items-center bg-[#F3D67C] border-b border-g…" at bounding box center [107, 118] width 171 height 168
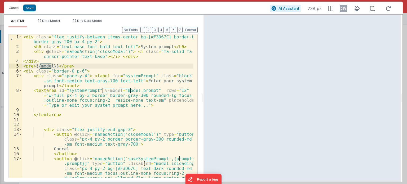
click at [91, 112] on div "< div class = "flex justify-between items-center bg-[#F3D67C] border-b border-g…" at bounding box center [107, 118] width 171 height 168
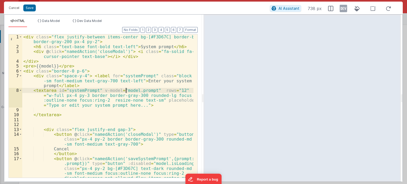
click at [125, 90] on div "< div class = "flex justify-between items-center bg-[#F3D67C] border-b border-g…" at bounding box center [107, 118] width 171 height 168
click at [47, 66] on div "< div class = "flex justify-between items-center bg-[#F3D67C] border-b border-g…" at bounding box center [107, 118] width 171 height 168
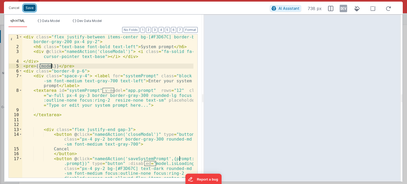
click at [29, 7] on button "Save" at bounding box center [29, 8] width 12 height 7
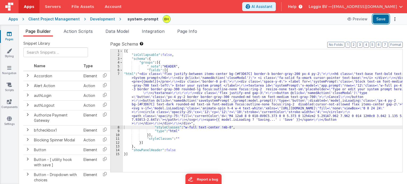
click at [385, 18] on button "Save" at bounding box center [381, 19] width 16 height 9
click at [194, 33] on span "Page Info" at bounding box center [187, 31] width 20 height 5
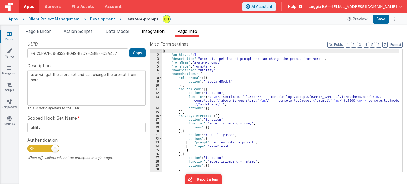
click at [154, 33] on span "Integration" at bounding box center [153, 31] width 23 height 5
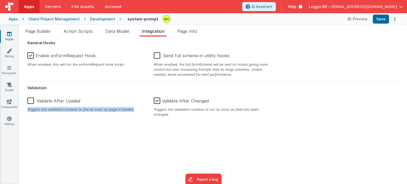
drag, startPoint x: 133, startPoint y: 109, endPoint x: 27, endPoint y: 110, distance: 105.4
click at [27, 110] on div "Triggers the validation routines to fire as soon as page is loaded." at bounding box center [86, 109] width 118 height 5
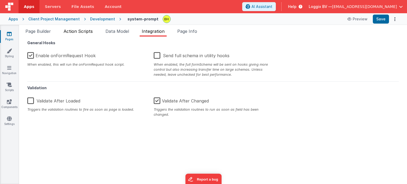
click at [74, 29] on span "Action Scripts" at bounding box center [78, 31] width 29 height 5
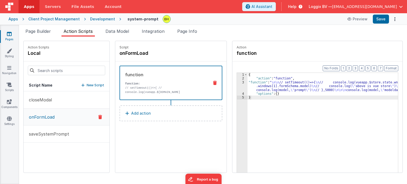
click at [175, 146] on div "Script onFormLoad function function: // setTimeout(()=>{ // console.log(vueapp.…" at bounding box center [170, 107] width 111 height 132
click at [98, 117] on icon at bounding box center [100, 117] width 4 height 6
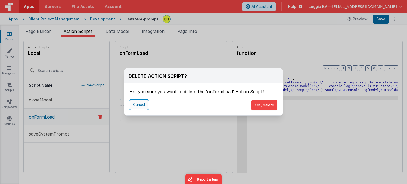
click at [140, 100] on button "Cancel" at bounding box center [139, 104] width 19 height 9
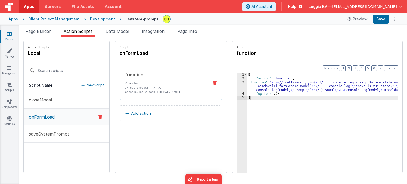
click at [213, 83] on icon at bounding box center [215, 83] width 4 height 4
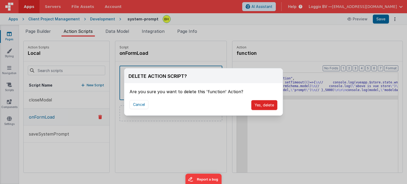
click at [262, 103] on button "Yes, delete" at bounding box center [264, 105] width 26 height 10
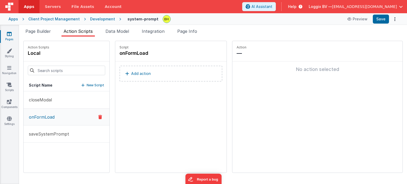
click at [171, 124] on div "Script onFormLoad Add action" at bounding box center [170, 107] width 111 height 132
click at [79, 157] on div "closeModal onFormLoad saveSystemPrompt" at bounding box center [67, 131] width 86 height 81
click at [381, 21] on button "Save" at bounding box center [381, 19] width 16 height 9
drag, startPoint x: 36, startPoint y: 33, endPoint x: 146, endPoint y: 56, distance: 112.8
click at [36, 33] on span "Page Builder" at bounding box center [37, 31] width 25 height 5
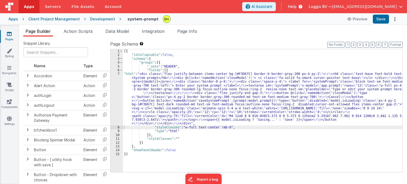
click at [118, 74] on div "7" at bounding box center [116, 99] width 12 height 54
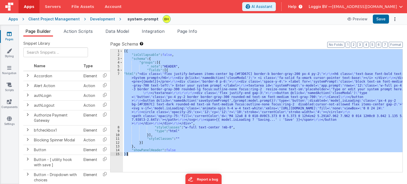
click at [118, 74] on div "7" at bounding box center [116, 99] width 12 height 54
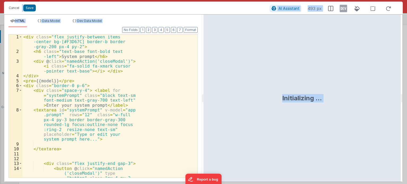
click at [140, 83] on div "< div class = "flex justify-between items -center bg-[#F3D67C] border-b border …" at bounding box center [107, 128] width 171 height 188
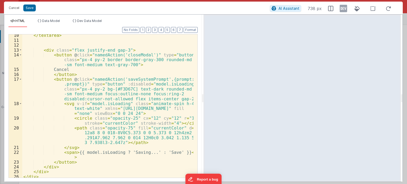
scroll to position [81, 0]
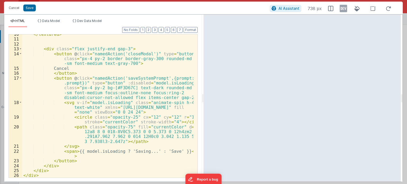
click at [138, 77] on div "</ textarea > < div class = "flex justify-end gap-3" > < button @ click = "name…" at bounding box center [107, 108] width 171 height 153
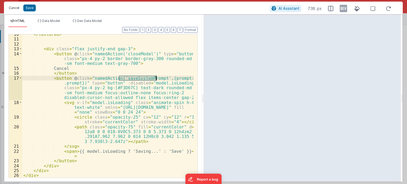
click at [15, 6] on button "Cancel" at bounding box center [14, 7] width 16 height 7
click at [83, 28] on div "Format 7 6 5 4 3 2 1 No Folds 10 11 12 13 14 15 16 17 18 19 20 21 22 23 24 25 2…" at bounding box center [102, 102] width 189 height 150
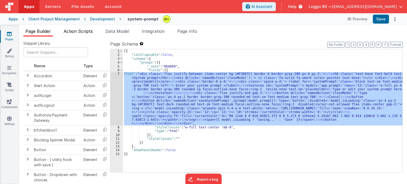
click at [84, 28] on li "Action Scripts" at bounding box center [77, 32] width 33 height 8
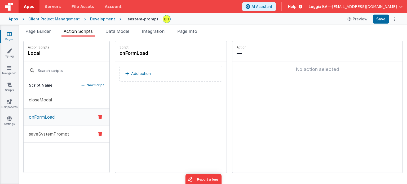
click at [33, 135] on p "saveSystemPrompt" at bounding box center [47, 134] width 43 height 6
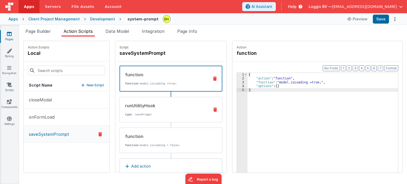
click at [166, 109] on div "runUtilityHook type : savePrompt" at bounding box center [162, 110] width 85 height 14
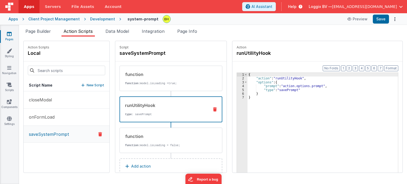
click at [320, 86] on div "{ "action" : "runUtilityHook" , "options" : { "prompt" : "action.options.prompt…" at bounding box center [325, 135] width 156 height 124
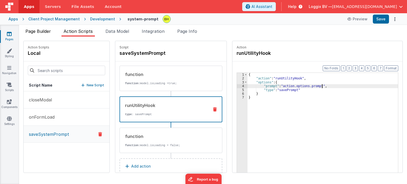
click at [31, 33] on span "Page Builder" at bounding box center [37, 31] width 25 height 5
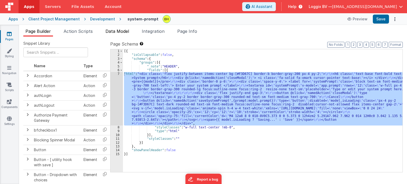
click at [116, 30] on span "Data Model" at bounding box center [117, 31] width 24 height 5
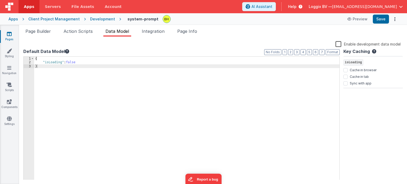
click at [72, 66] on div "{ "isLoading" : false }" at bounding box center [186, 122] width 305 height 131
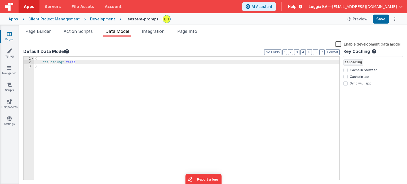
click at [78, 63] on div "{ "isLoading" : false }" at bounding box center [186, 122] width 305 height 131
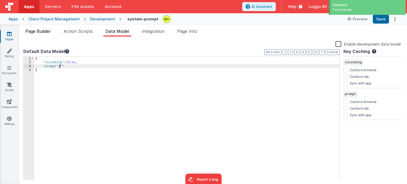
click at [40, 32] on span "Page Builder" at bounding box center [37, 31] width 25 height 5
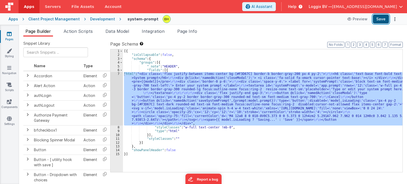
click at [383, 17] on button "Save" at bounding box center [381, 19] width 16 height 9
click at [85, 34] on li "Action Scripts" at bounding box center [77, 32] width 33 height 8
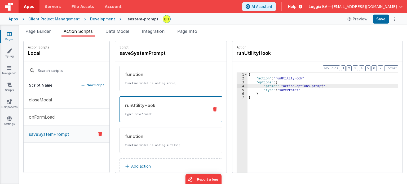
click at [297, 89] on div "{ "action" : "runUtilityHook" , "options" : { "prompt" : "action.options.prompt…" at bounding box center [325, 135] width 156 height 124
click at [313, 85] on div "{ "action" : "runUtilityHook" , "options" : { "prompt" : "action.options.prompt…" at bounding box center [325, 135] width 156 height 124
click at [299, 86] on div "{ "action" : "runUtilityHook" , "options" : { "prompt" : "action.options.prompt…" at bounding box center [325, 135] width 156 height 124
click at [279, 87] on div "{ "action" : "runUtilityHook" , "options" : { "prompt" : "action.options.prompt…" at bounding box center [325, 135] width 156 height 124
click at [290, 88] on div "{ "action" : "runUtilityHook" , "options" : { "prompt" : "action.options.prompt…" at bounding box center [325, 135] width 156 height 124
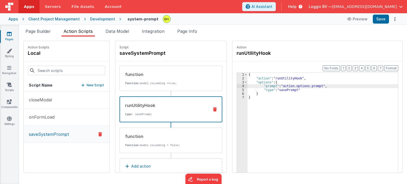
click at [309, 86] on div "{ "action" : "runUtilityHook" , "options" : { "prompt" : "action.options.prompt…" at bounding box center [325, 135] width 156 height 124
click at [293, 91] on div "{ "action" : "runUtilityHook" , "options" : { "prompt" : "action.options.prompt…" at bounding box center [325, 135] width 156 height 124
click at [282, 86] on div "{ "action" : "runUtilityHook" , "options" : { "prompt" : "action.options.prompt…" at bounding box center [325, 135] width 156 height 124
click at [292, 87] on div "{ "action" : "runUtilityHook" , "options" : { "prompt" : "action.options.prompt…" at bounding box center [325, 135] width 156 height 124
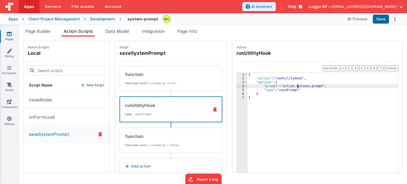
click at [295, 87] on div "{ "action" : "runUtilityHook" , "options" : { "prompt" : "action.options.prompt…" at bounding box center [325, 135] width 156 height 124
click at [306, 86] on div "{ "action" : "runUtilityHook" , "options" : { "prompt" : "action.options.prompt…" at bounding box center [325, 135] width 156 height 124
click at [32, 35] on li "Page Builder" at bounding box center [38, 32] width 30 height 8
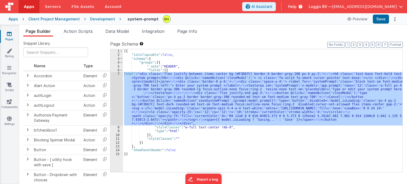
click at [160, 135] on div "[{ "isCollapsable" : false , "schema" : { "groups" : [{ "_note" : "HEADER" , "f…" at bounding box center [262, 114] width 279 height 131
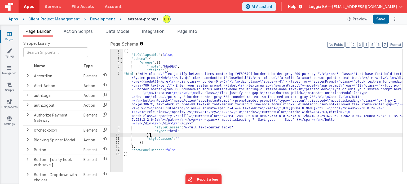
click at [118, 73] on div "7" at bounding box center [116, 99] width 12 height 54
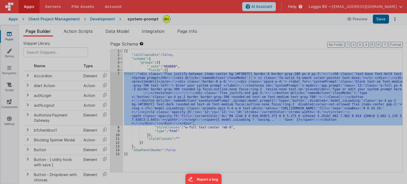
click at [140, 116] on div "< div class = "flex justify-between items -center bg-[#F3D67C] border-b border …" at bounding box center [107, 123] width 171 height 188
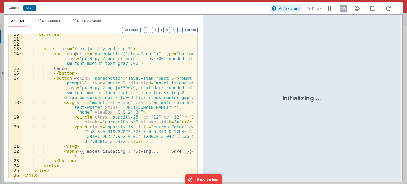
click at [135, 80] on div "</ textarea > < div class = "flex justify-end gap-3" > < button @ click = "name…" at bounding box center [107, 108] width 171 height 153
click at [167, 78] on div "</ textarea > < div class = "flex justify-end gap-3" > < button @ click = "name…" at bounding box center [107, 108] width 171 height 153
click at [186, 79] on div "</ textarea > < div class = "flex justify-end gap-3" > < button @ click = "name…" at bounding box center [107, 108] width 171 height 153
click at [185, 78] on div "</ textarea > < div class = "flex justify-end gap-3" > < button @ click = "name…" at bounding box center [107, 108] width 171 height 153
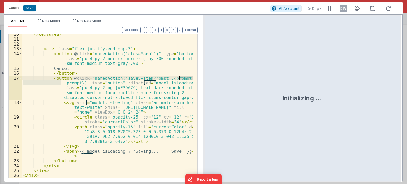
click at [70, 82] on div "</ textarea > < div class = "flex justify-end gap-3" > < button @ click = "name…" at bounding box center [107, 108] width 171 height 153
click at [141, 78] on div "</ textarea > < div class = "flex justify-end gap-3" > < button @ click = "name…" at bounding box center [107, 108] width 171 height 153
click at [171, 78] on div "</ textarea > < div class = "flex justify-end gap-3" > < button @ click = "name…" at bounding box center [107, 108] width 171 height 153
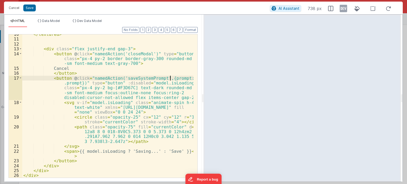
click at [171, 78] on div "</ textarea > < div class = "flex justify-end gap-3" > < button @ click = "name…" at bounding box center [107, 108] width 171 height 153
click at [29, 9] on button "Save" at bounding box center [29, 8] width 12 height 7
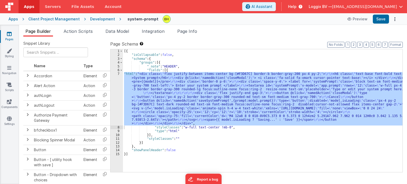
click at [86, 33] on span "Action Scripts" at bounding box center [78, 31] width 29 height 5
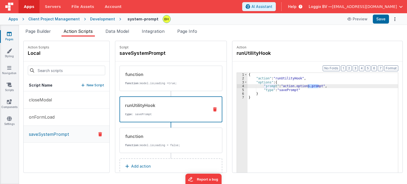
click at [161, 161] on button "Add action" at bounding box center [170, 166] width 103 height 16
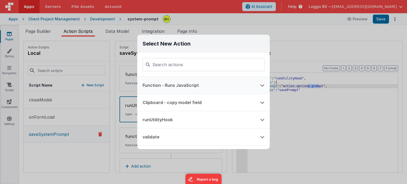
click at [175, 86] on button "Function - Runs JavaScript" at bounding box center [196, 85] width 118 height 17
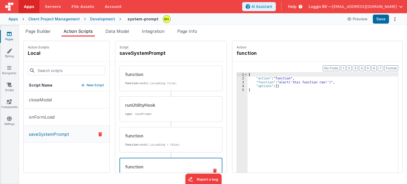
click at [237, 82] on div "3" at bounding box center [242, 83] width 11 height 4
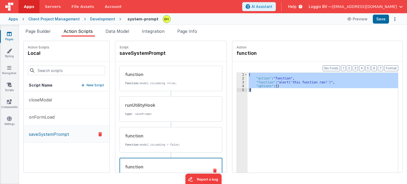
click at [237, 82] on div "3" at bounding box center [242, 83] width 11 height 4
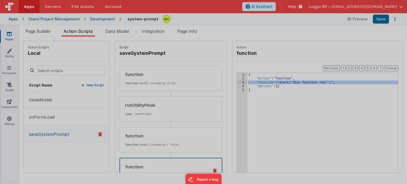
click at [137, 28] on div "alert ( 'this function ran!' )" at bounding box center [209, 105] width 379 height 155
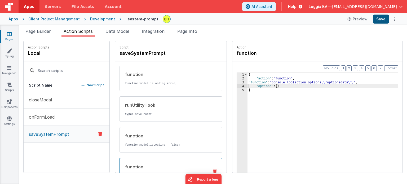
click at [383, 19] on ul "JavaScript Data Model Dev Data Model" at bounding box center [203, 15] width 399 height 8
click at [376, 19] on button "Save" at bounding box center [381, 19] width 16 height 9
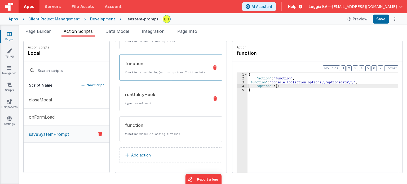
scroll to position [0, 0]
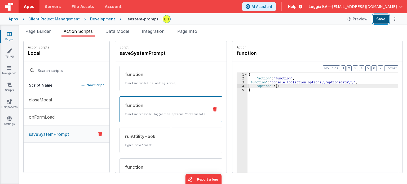
click at [379, 19] on button "Save" at bounding box center [381, 19] width 16 height 9
click at [31, 30] on span "Page Builder" at bounding box center [37, 31] width 25 height 5
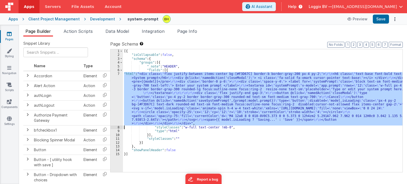
click at [118, 74] on div "7" at bounding box center [116, 99] width 12 height 54
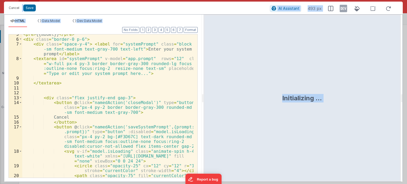
scroll to position [32, 0]
click at [91, 115] on div "< pre > {{model}} </ pre > < div class = "border-0 p-6" > < div class = "space-…" at bounding box center [107, 116] width 171 height 168
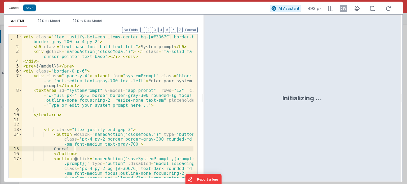
scroll to position [0, 0]
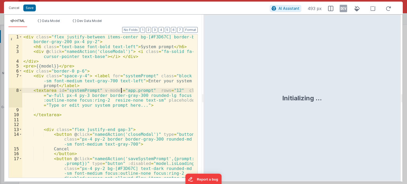
click at [121, 91] on div "< div class = "flex justify-between items-center bg-[#F3D67C] border-b border-g…" at bounding box center [107, 118] width 171 height 168
click at [29, 6] on button "Save" at bounding box center [29, 8] width 12 height 7
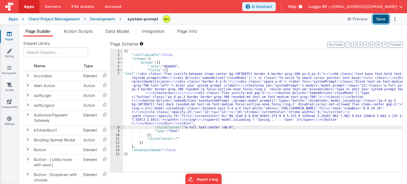
click at [380, 20] on button "Save" at bounding box center [381, 19] width 16 height 9
click at [119, 74] on div "7" at bounding box center [116, 99] width 12 height 54
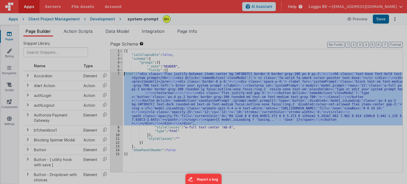
click at [118, 74] on div at bounding box center [203, 92] width 407 height 184
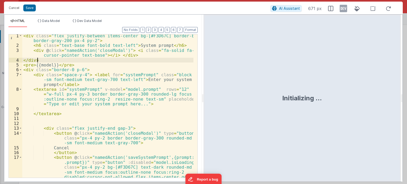
scroll to position [1, 0]
click at [123, 58] on div "< div class = "flex justify-between items-center bg-[#F3D67C] border-b border-g…" at bounding box center [107, 117] width 171 height 168
click at [123, 90] on div "< div class = "flex justify-between items-center bg-[#F3D67C] border-b border-g…" at bounding box center [107, 117] width 171 height 168
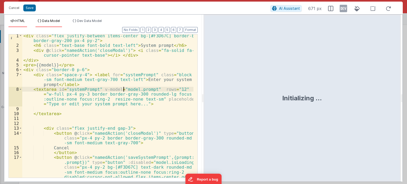
click at [46, 20] on span "Data Model" at bounding box center [51, 21] width 18 height 4
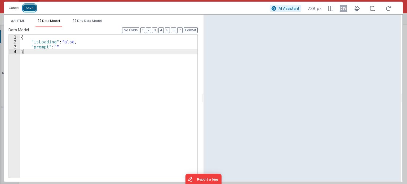
click at [33, 7] on button "Save" at bounding box center [29, 8] width 12 height 7
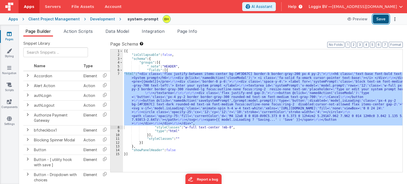
click at [379, 17] on button "Save" at bounding box center [381, 19] width 16 height 9
click at [118, 73] on div "7" at bounding box center [116, 99] width 12 height 54
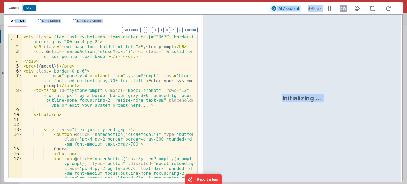
click at [158, 110] on div "< div class = "flex justify-between items-center bg-[#F3D67C] border-b border-g…" at bounding box center [107, 118] width 171 height 168
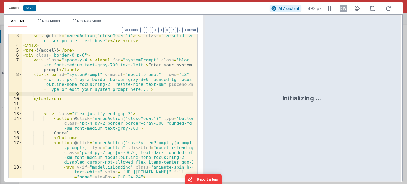
scroll to position [0, 0]
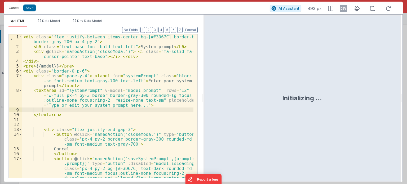
click at [123, 90] on div "< div class = "flex justify-between items-center bg-[#F3D67C] border-b border-g…" at bounding box center [107, 118] width 171 height 168
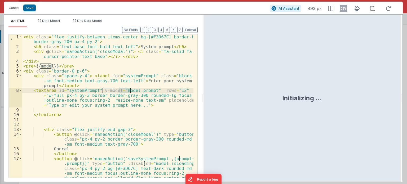
click at [137, 90] on div "< div class = "flex justify-between items-center bg-[#F3D67C] border-b border-g…" at bounding box center [107, 118] width 171 height 168
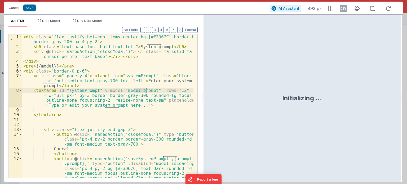
click at [126, 90] on div "< div class = "flex justify-between items-center bg-[#F3D67C] border-b border-g…" at bounding box center [107, 118] width 171 height 168
click at [141, 90] on div "< div class = "flex justify-between items-center bg-[#F3D67C] border-b border-g…" at bounding box center [107, 118] width 171 height 168
click at [138, 108] on div "< div class = "flex justify-between items-center bg-[#F3D67C] border-b border-g…" at bounding box center [107, 118] width 171 height 168
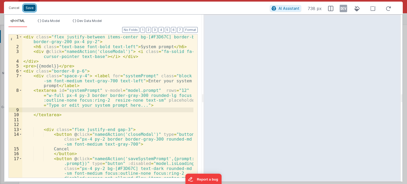
click at [31, 7] on button "Save" at bounding box center [29, 8] width 12 height 7
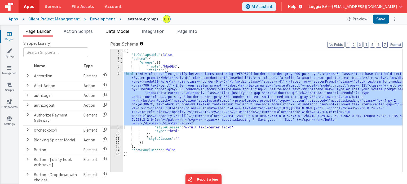
click at [122, 30] on span "Data Model" at bounding box center [117, 31] width 24 height 5
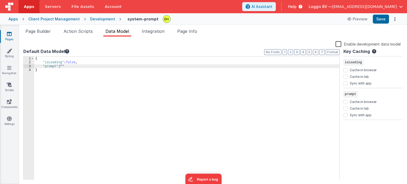
click at [78, 68] on div "{ "isLoading" : false , "prompt" : "" }" at bounding box center [186, 122] width 305 height 131
click at [374, 19] on button "Save" at bounding box center [381, 19] width 16 height 9
click at [47, 30] on span "Page Builder" at bounding box center [37, 31] width 25 height 5
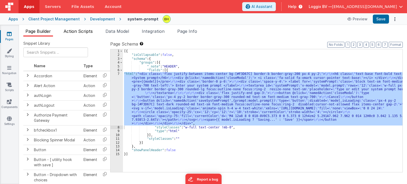
click at [83, 33] on span "Action Scripts" at bounding box center [78, 31] width 29 height 5
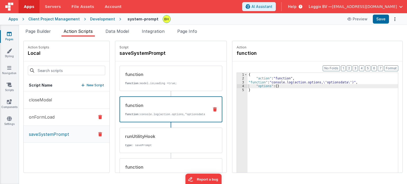
click at [51, 114] on p "onFormLoad" at bounding box center [40, 117] width 29 height 6
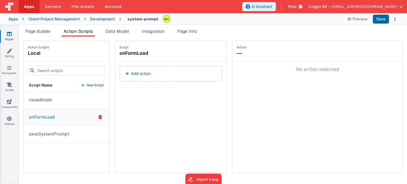
click at [186, 79] on button "Add action" at bounding box center [170, 74] width 103 height 16
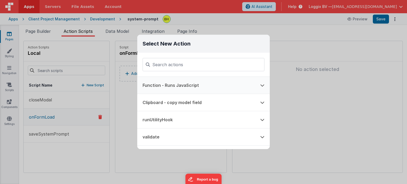
click at [196, 85] on button "Function - Runs JavaScript" at bounding box center [196, 85] width 118 height 17
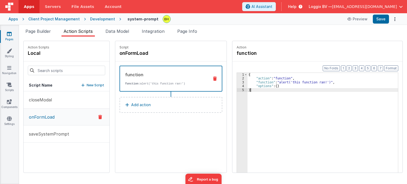
click at [238, 82] on div "3" at bounding box center [242, 83] width 11 height 4
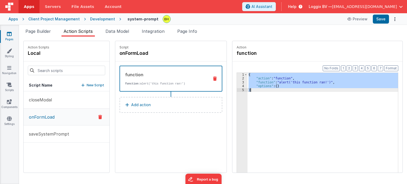
click at [238, 82] on div "3" at bounding box center [242, 83] width 11 height 4
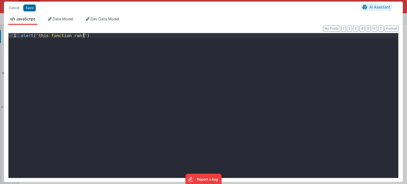
click at [177, 42] on div "alert ( 'this function ran!' )" at bounding box center [209, 110] width 379 height 155
click at [32, 7] on button "Save" at bounding box center [29, 8] width 12 height 7
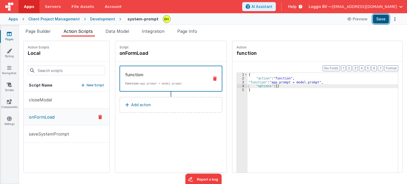
click at [381, 19] on button "Save" at bounding box center [381, 19] width 16 height 9
click at [237, 82] on div "3" at bounding box center [242, 83] width 11 height 4
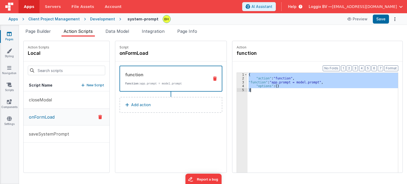
click at [237, 82] on div "3" at bounding box center [242, 83] width 11 height 4
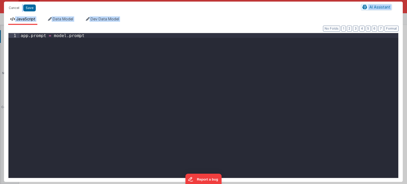
click at [83, 51] on div "app . prompt = model . prompt" at bounding box center [209, 110] width 379 height 155
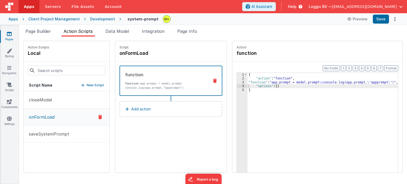
click at [237, 81] on div "3" at bounding box center [242, 83] width 11 height 4
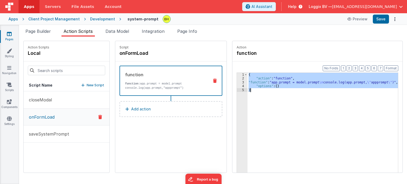
click at [237, 81] on div "3" at bounding box center [242, 83] width 11 height 4
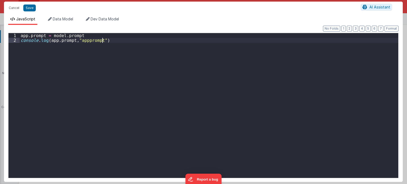
click at [127, 46] on div "app . prompt = model . prompt console . log ( app . prompt , "appprompt" )" at bounding box center [209, 110] width 379 height 155
click at [106, 39] on div "app . prompt = model . prompt console . log ( app . prompt , "appprompt" )" at bounding box center [209, 110] width 379 height 155
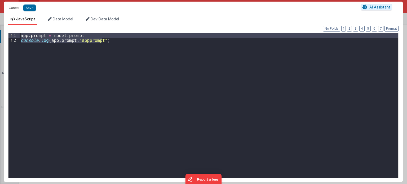
drag, startPoint x: 114, startPoint y: 41, endPoint x: 11, endPoint y: 35, distance: 102.9
click at [11, 35] on div "1 2 app . prompt = model . prompt console . log ( app . prompt , "appprompt" ) …" at bounding box center [203, 105] width 390 height 145
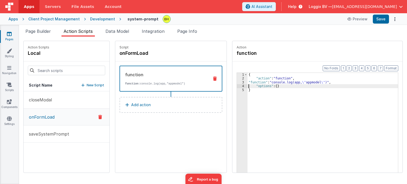
click at [237, 81] on div "3" at bounding box center [242, 83] width 11 height 4
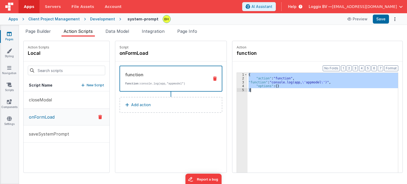
click at [237, 81] on div "3" at bounding box center [242, 83] width 11 height 4
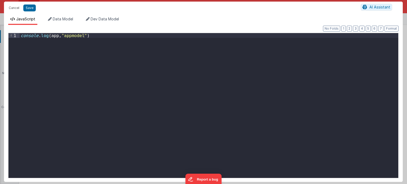
click at [84, 38] on div "console . log ( app , "appmodel" )" at bounding box center [209, 110] width 379 height 155
click at [56, 35] on div "console . log ( app , "appmodel" )" at bounding box center [209, 110] width 379 height 155
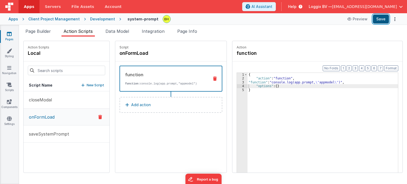
click at [381, 20] on button "Save" at bounding box center [381, 19] width 16 height 9
click at [238, 82] on div "3" at bounding box center [242, 83] width 11 height 4
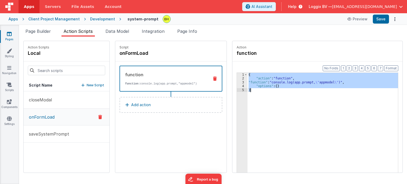
click at [238, 82] on div "3" at bounding box center [242, 83] width 11 height 4
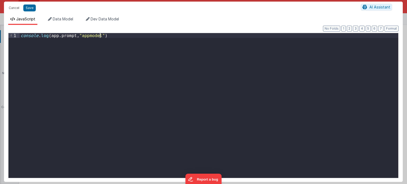
click at [31, 43] on div "console . log ( app . prompt , "appmodel" )" at bounding box center [209, 110] width 379 height 155
click at [111, 36] on div "console . log ( app . prompt , "appmodel" )" at bounding box center [209, 110] width 379 height 155
click at [41, 47] on div "console . log ( app . prompt , "appmodel" ) const app = app . prompt" at bounding box center [209, 110] width 379 height 155
click at [85, 45] on div "console . log ( app . prompt , "appmodel" ) const appData = app . prompt" at bounding box center [209, 110] width 379 height 155
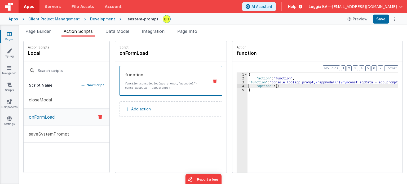
click at [238, 82] on div "3" at bounding box center [242, 83] width 11 height 4
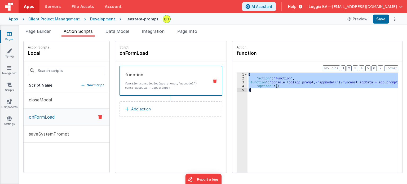
click at [238, 82] on div "3" at bounding box center [242, 83] width 11 height 4
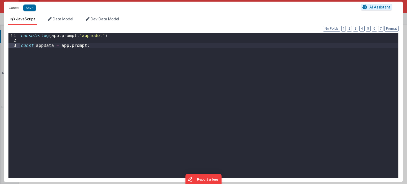
click at [94, 46] on div "console . log ( app . prompt , "appmodel" ) const appData = app . prompt ;" at bounding box center [209, 110] width 379 height 155
drag, startPoint x: 73, startPoint y: 52, endPoint x: 15, endPoint y: 50, distance: 58.0
click at [15, 50] on div "1 2 3 4 console . log ( app . prompt , "appmodel" ) const appData = app . promp…" at bounding box center [203, 105] width 390 height 145
click at [93, 43] on div "console . log ( app . prompt , "appmodel" ) const appData = app . prompt ;" at bounding box center [209, 110] width 379 height 155
click at [47, 52] on div "console . log ( app . prompt , "appmodel" ) const appData = app . prompt ;" at bounding box center [209, 110] width 379 height 155
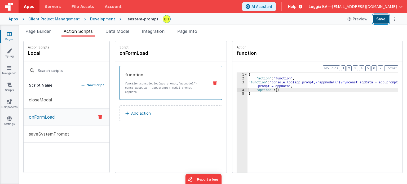
click at [377, 18] on button "Save" at bounding box center [381, 19] width 16 height 9
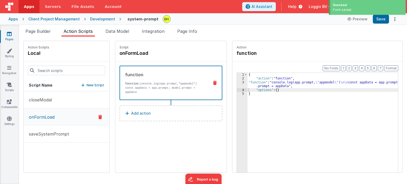
click at [238, 82] on div "3" at bounding box center [242, 85] width 11 height 8
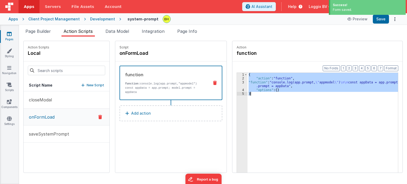
click at [238, 82] on div "3" at bounding box center [242, 85] width 11 height 8
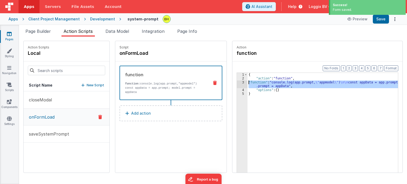
click at [238, 82] on div "3" at bounding box center [242, 85] width 11 height 8
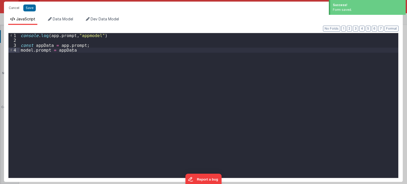
click at [83, 52] on div "console . log ( app . prompt , "appmodel" ) const appData = app . prompt ; mode…" at bounding box center [209, 110] width 379 height 155
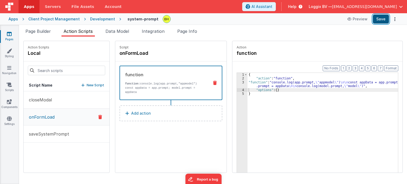
click at [378, 20] on button "Save" at bounding box center [381, 19] width 16 height 9
click at [34, 32] on span "Page Builder" at bounding box center [37, 31] width 25 height 5
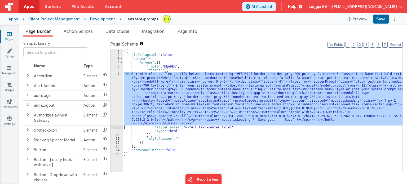
click at [119, 74] on div "7" at bounding box center [116, 99] width 12 height 54
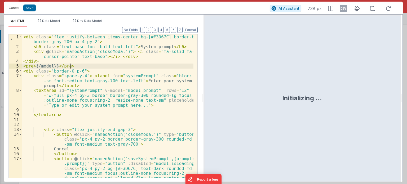
click at [84, 80] on div "< div class = "flex justify-between items-center bg-[#F3D67C] border-b border-g…" at bounding box center [107, 118] width 171 height 168
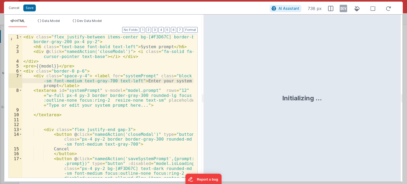
click at [22, 66] on div "< div class = "flex justify-between items-center bg-[#F3D67C] border-b border-g…" at bounding box center [107, 118] width 171 height 168
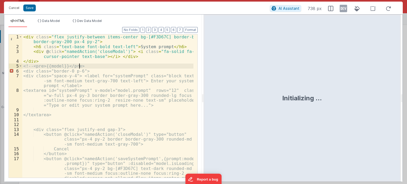
click at [96, 68] on div "< div class = "flex justify-between items-center bg-[#F3D67C] border-b border-g…" at bounding box center [107, 118] width 171 height 168
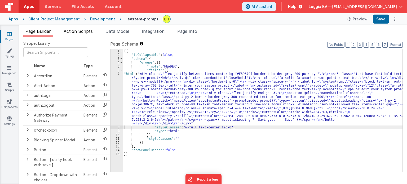
click at [77, 28] on li "Action Scripts" at bounding box center [77, 32] width 33 height 8
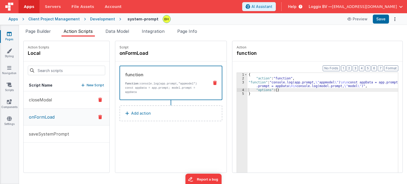
click at [40, 100] on p "closeModal" at bounding box center [39, 100] width 26 height 6
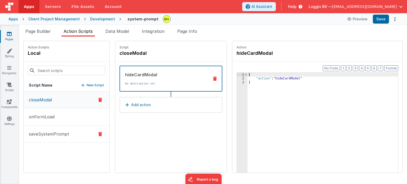
click at [56, 137] on button "saveSystemPrompt" at bounding box center [67, 134] width 86 height 17
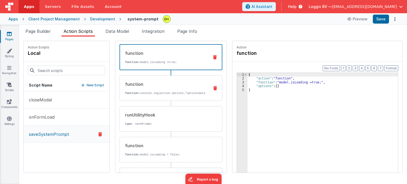
scroll to position [45, 0]
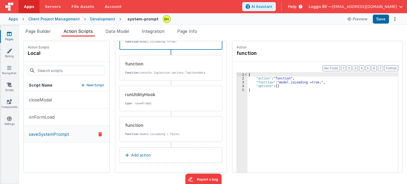
click at [148, 157] on button "Add action" at bounding box center [170, 155] width 103 height 16
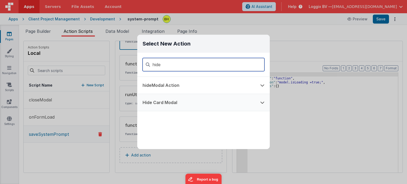
type input "hide"
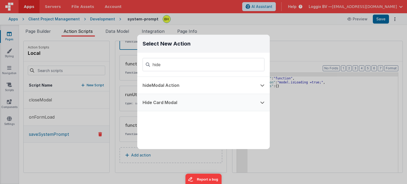
click at [183, 100] on button "Hide Card Modal" at bounding box center [196, 102] width 118 height 17
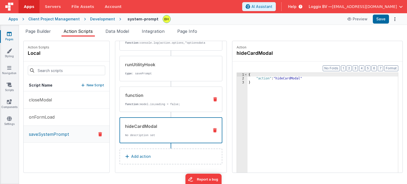
scroll to position [75, 0]
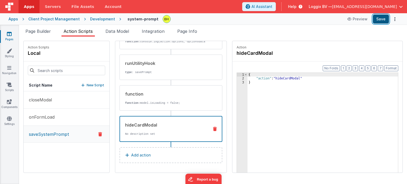
click at [381, 21] on button "Save" at bounding box center [381, 19] width 16 height 9
